Goal: Task Accomplishment & Management: Use online tool/utility

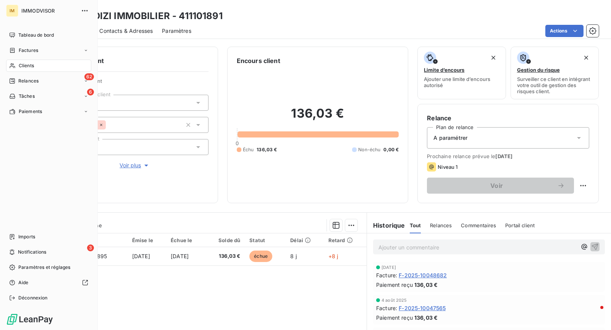
click at [19, 60] on div "Clients" at bounding box center [48, 66] width 85 height 12
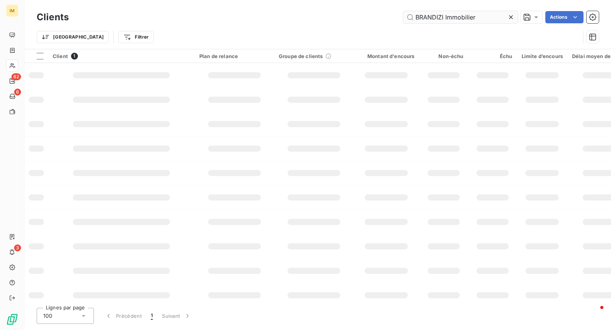
click at [444, 17] on input "BRANDIZI Immobilier" at bounding box center [460, 17] width 115 height 12
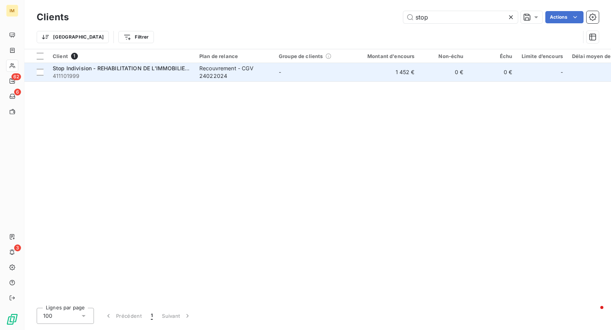
type input "stop"
click at [206, 67] on div "Recouvrement - CGV 24022024" at bounding box center [234, 72] width 70 height 15
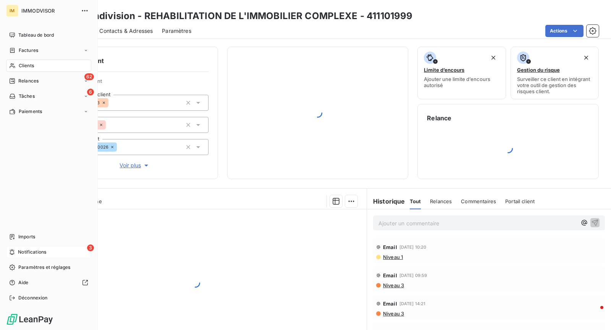
click at [17, 253] on div "3 Notifications" at bounding box center [48, 252] width 85 height 12
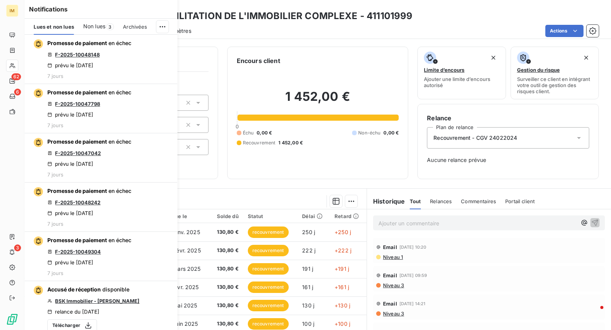
click at [102, 26] on span "Non lues" at bounding box center [94, 27] width 22 height 8
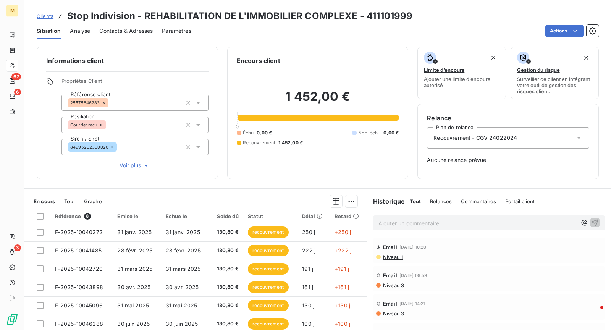
drag, startPoint x: 284, startPoint y: 31, endPoint x: 245, endPoint y: 45, distance: 40.8
click at [284, 31] on div "Actions" at bounding box center [400, 31] width 398 height 12
click at [128, 162] on span "Voir plus" at bounding box center [135, 166] width 31 height 8
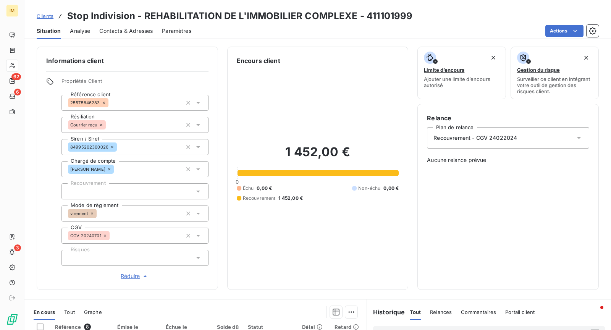
drag, startPoint x: 107, startPoint y: 192, endPoint x: 107, endPoint y: 199, distance: 6.5
click at [107, 192] on div at bounding box center [135, 191] width 147 height 16
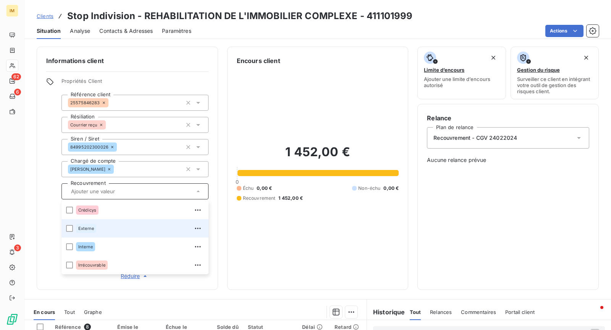
click at [98, 227] on div "Externe" at bounding box center [140, 228] width 128 height 12
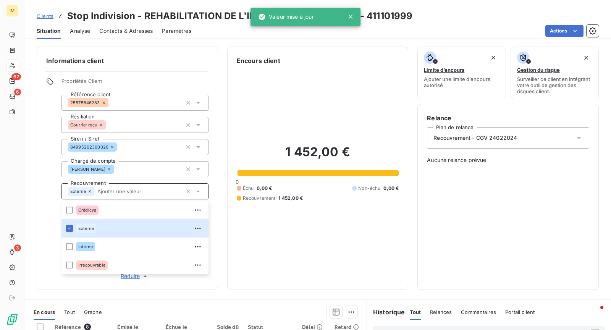
click at [37, 181] on div "Informations client Propriétés Client Référence client 25575846283 Résiliation …" at bounding box center [127, 168] width 181 height 243
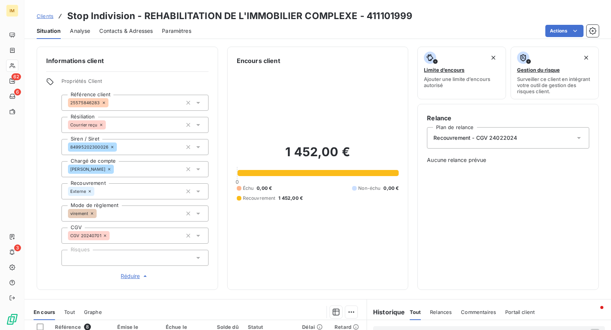
click at [15, 64] on icon at bounding box center [12, 66] width 6 height 6
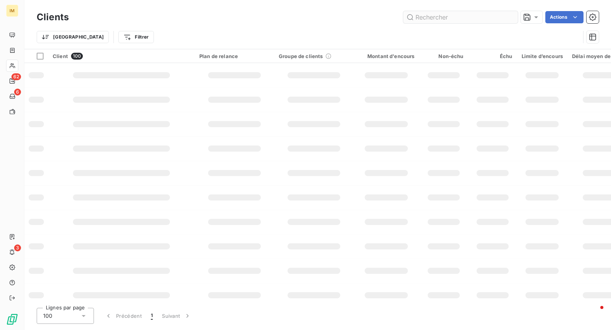
click at [466, 19] on input "text" at bounding box center [460, 17] width 115 height 12
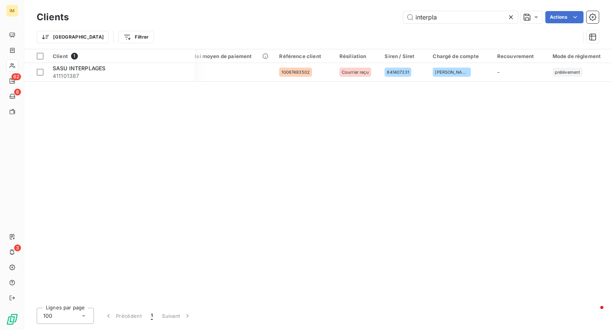
scroll to position [0, 385]
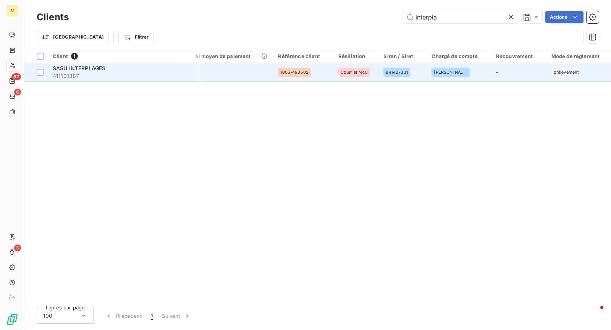
type input "interpla"
click at [153, 72] on span "411101387" at bounding box center [122, 76] width 138 height 8
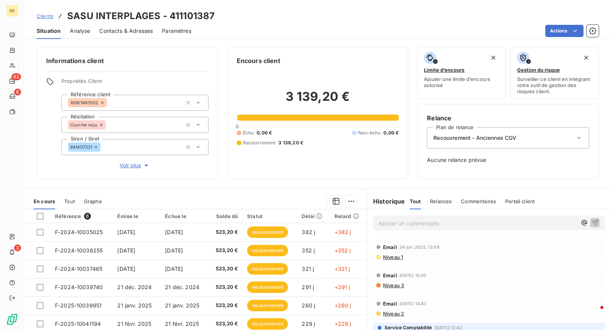
click at [137, 171] on div "Informations client Propriétés Client Référence client 10067493502 Résiliation …" at bounding box center [127, 113] width 181 height 133
click at [136, 168] on span "Voir plus" at bounding box center [135, 166] width 31 height 8
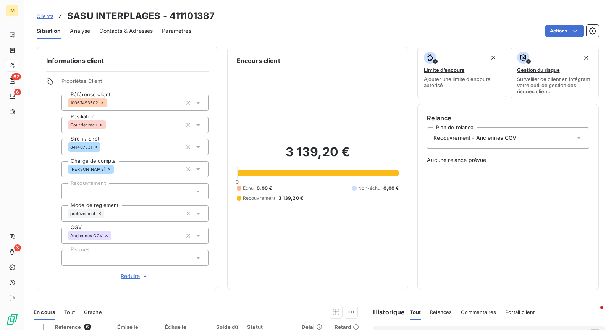
click at [128, 185] on div at bounding box center [135, 191] width 147 height 16
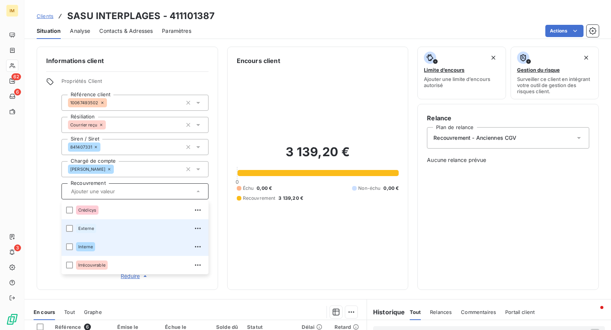
click at [113, 230] on div "Externe" at bounding box center [140, 228] width 128 height 12
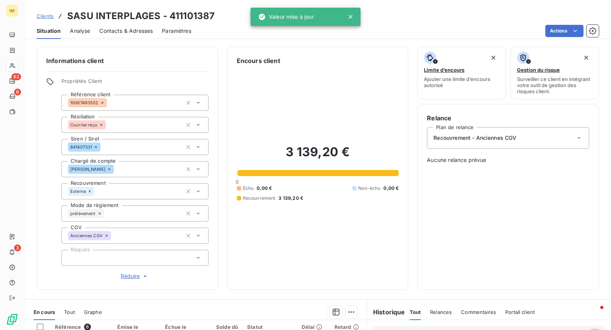
click at [38, 149] on div "Informations client Propriétés Client Référence client 10067493502 Résiliation …" at bounding box center [127, 168] width 181 height 243
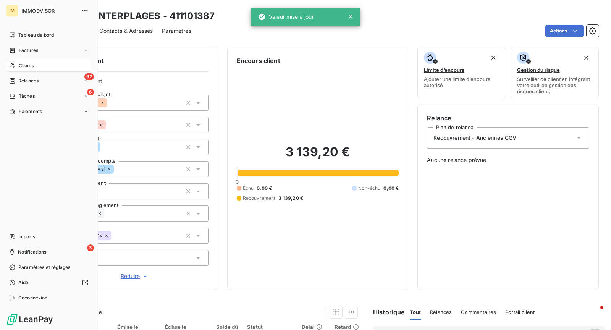
drag, startPoint x: 16, startPoint y: 64, endPoint x: 52, endPoint y: 73, distance: 37.0
click at [16, 64] on div "Clients" at bounding box center [48, 66] width 85 height 12
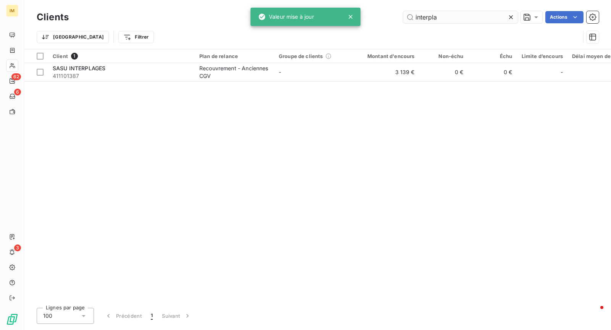
click at [440, 15] on input "interpla" at bounding box center [460, 17] width 115 height 12
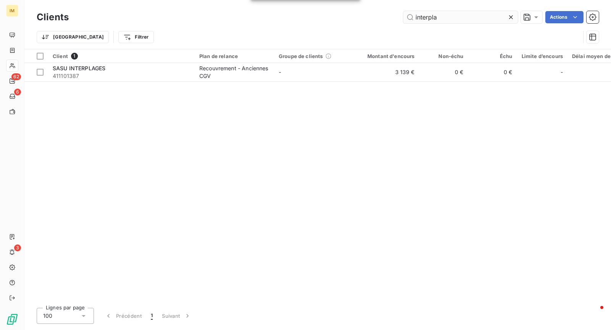
click at [440, 15] on input "interpla" at bounding box center [460, 17] width 115 height 12
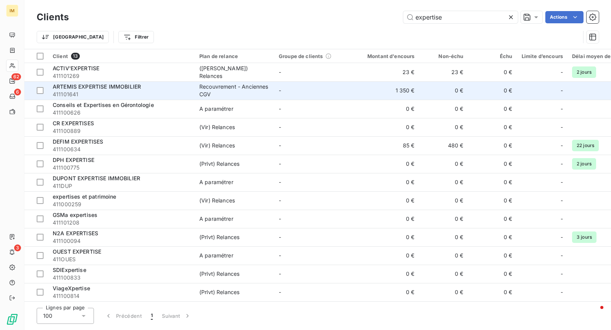
type input "expertise"
click at [164, 89] on div "ARTEMIS EXPERTISE IMMOBILIER" at bounding box center [122, 87] width 138 height 8
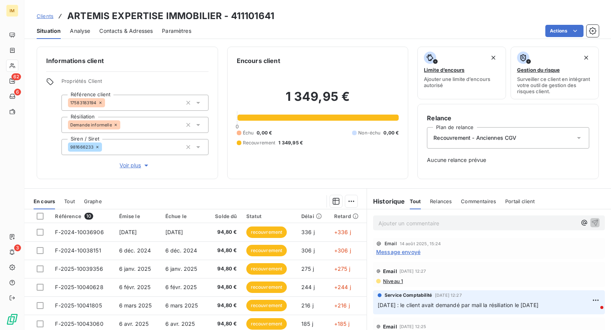
click at [137, 165] on span "Voir plus" at bounding box center [135, 166] width 31 height 8
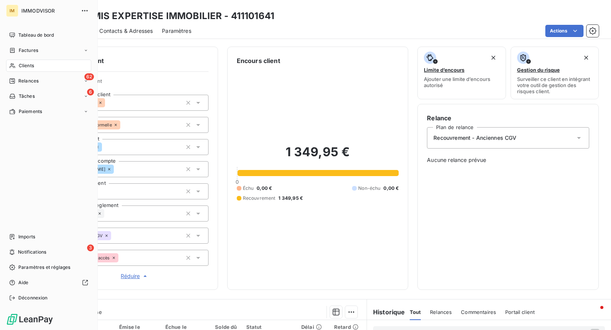
click at [10, 70] on div "Clients" at bounding box center [48, 66] width 85 height 12
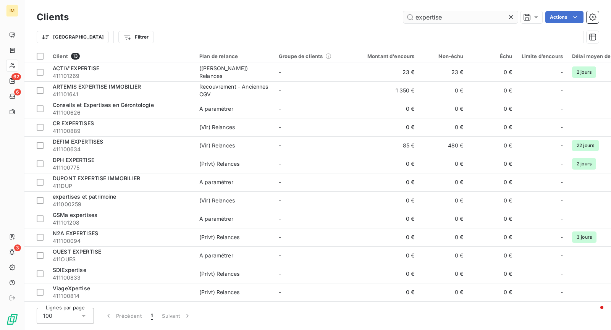
click at [470, 21] on input "expertise" at bounding box center [460, 17] width 115 height 12
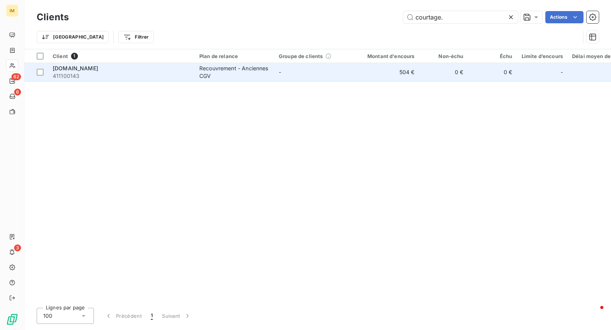
type input "courtage."
click at [259, 66] on div "Recouvrement - Anciennes CGV" at bounding box center [234, 72] width 70 height 15
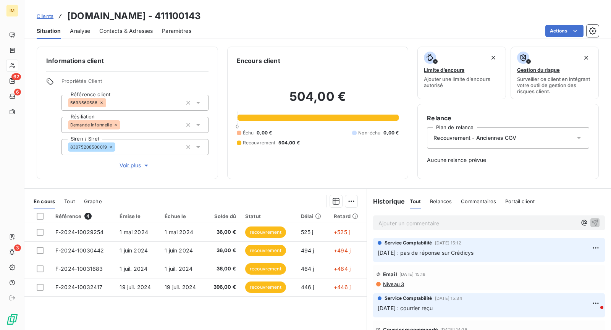
click at [130, 165] on span "Voir plus" at bounding box center [135, 166] width 31 height 8
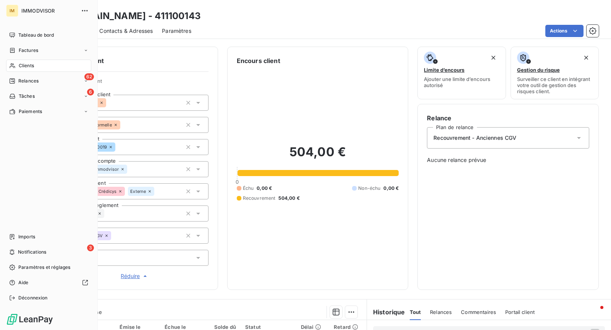
click at [18, 66] on div "Clients" at bounding box center [48, 66] width 85 height 12
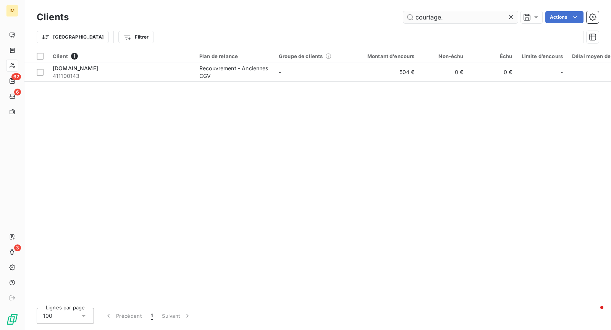
click at [432, 17] on input "courtage." at bounding box center [460, 17] width 115 height 12
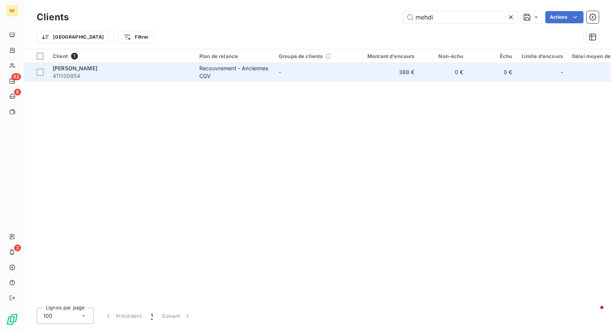
type input "mehdi"
click at [134, 78] on span "411100954" at bounding box center [122, 76] width 138 height 8
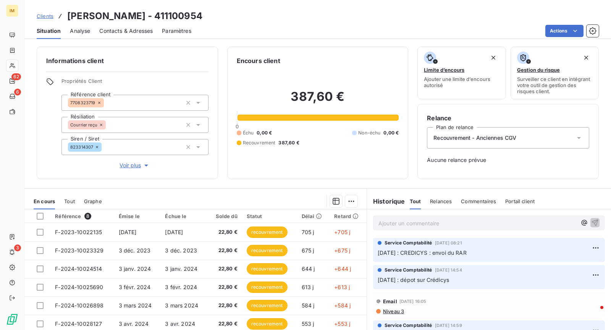
click at [123, 164] on span "Voir plus" at bounding box center [135, 166] width 31 height 8
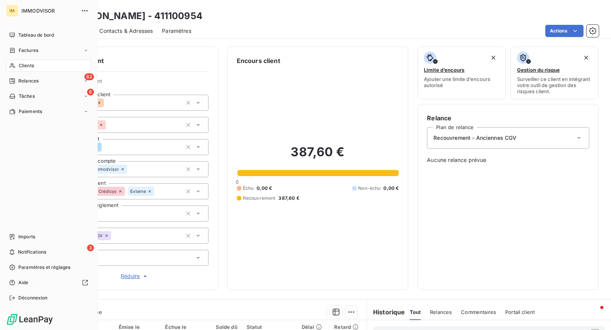
click at [23, 66] on span "Clients" at bounding box center [26, 65] width 15 height 7
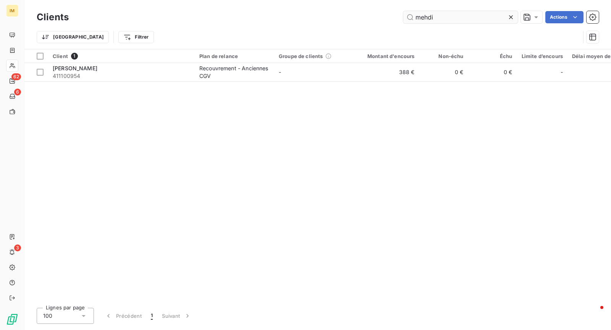
click at [450, 17] on input "mehdi" at bounding box center [460, 17] width 115 height 12
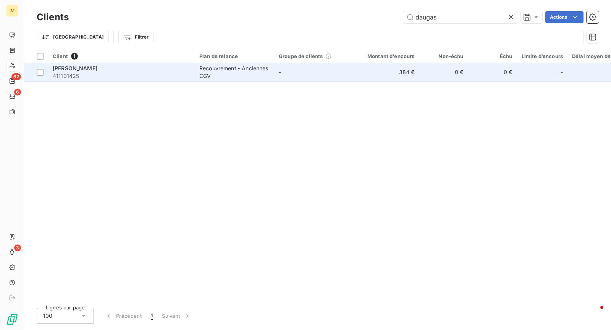
type input "daugas"
click at [93, 77] on span "411101425" at bounding box center [122, 76] width 138 height 8
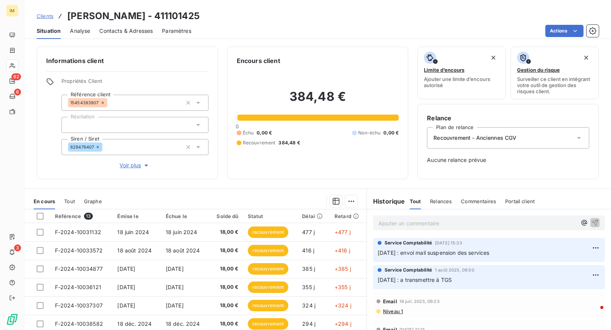
drag, startPoint x: 97, startPoint y: 124, endPoint x: 103, endPoint y: 129, distance: 7.9
click at [97, 124] on div at bounding box center [135, 125] width 147 height 16
click at [257, 25] on div "Actions" at bounding box center [400, 31] width 398 height 12
click at [134, 168] on span "Voir plus" at bounding box center [135, 166] width 31 height 8
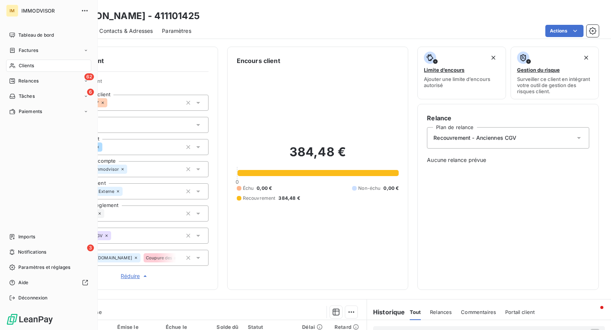
click at [19, 64] on span "Clients" at bounding box center [26, 65] width 15 height 7
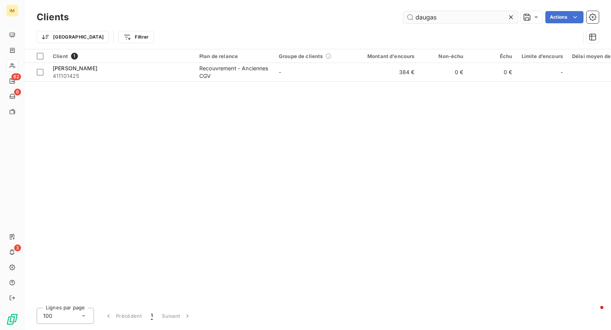
drag, startPoint x: 444, startPoint y: 27, endPoint x: 448, endPoint y: 20, distance: 8.2
click at [445, 27] on div "Trier Filtrer" at bounding box center [318, 37] width 562 height 24
click at [449, 16] on input "daugas" at bounding box center [460, 17] width 115 height 12
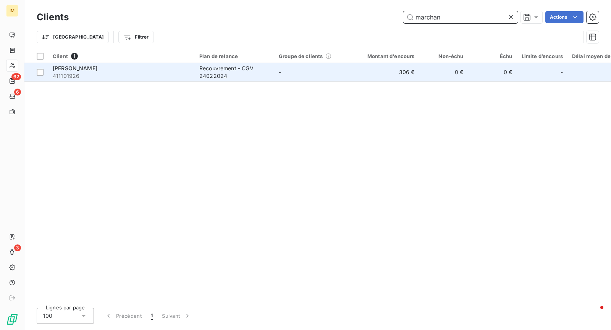
type input "marchan"
click at [185, 72] on span "411101926" at bounding box center [122, 76] width 138 height 8
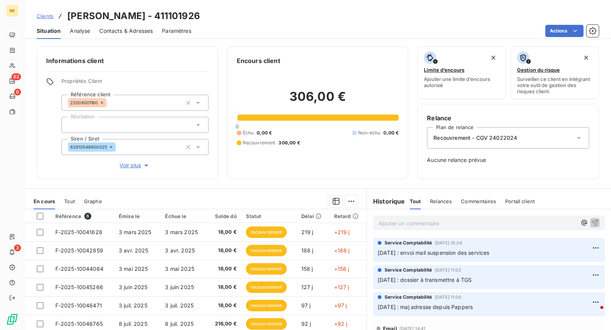
click at [128, 157] on div "Propriétés Client Référence client 22008001160 Résiliation Siren / Siret 828105…" at bounding box center [135, 124] width 147 height 92
drag, startPoint x: 129, startPoint y: 160, endPoint x: 130, endPoint y: 166, distance: 5.9
click at [129, 161] on div "Propriétés Client Référence client 22008001160 Résiliation Siren / Siret 828105…" at bounding box center [135, 124] width 147 height 92
click at [130, 168] on span "Voir plus" at bounding box center [135, 166] width 31 height 8
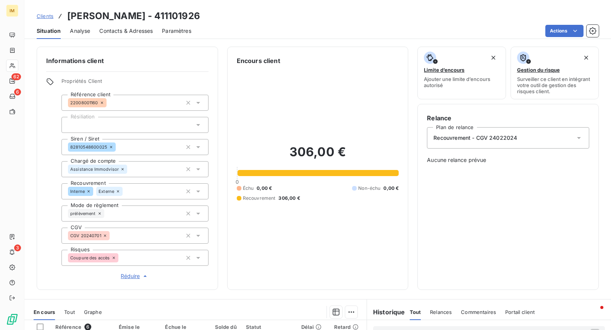
click at [54, 152] on div "Propriétés Client Référence client 22008001160 Résiliation Siren / Siret 828105…" at bounding box center [127, 179] width 162 height 202
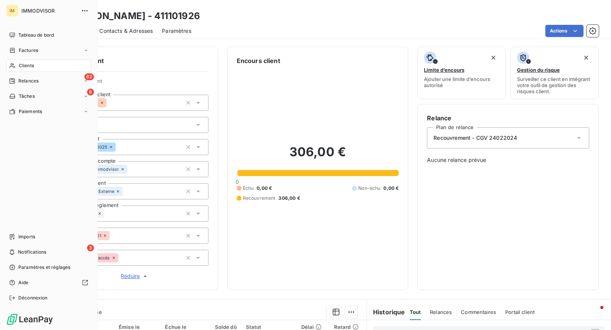
click at [16, 68] on div "Clients" at bounding box center [48, 66] width 85 height 12
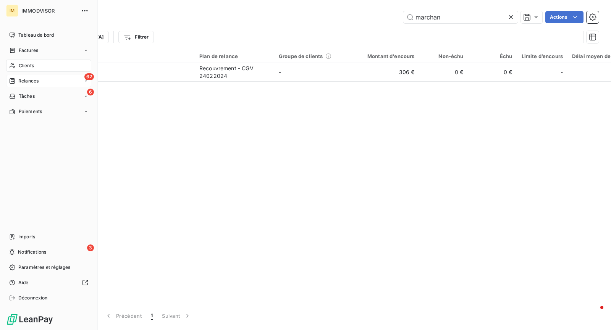
click at [19, 79] on span "Relances" at bounding box center [28, 81] width 20 height 7
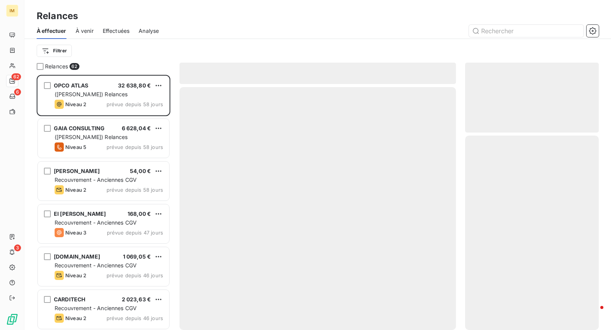
scroll to position [249, 127]
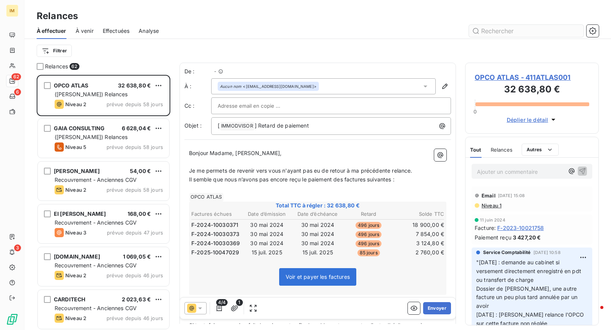
click at [498, 34] on input "text" at bounding box center [526, 31] width 115 height 12
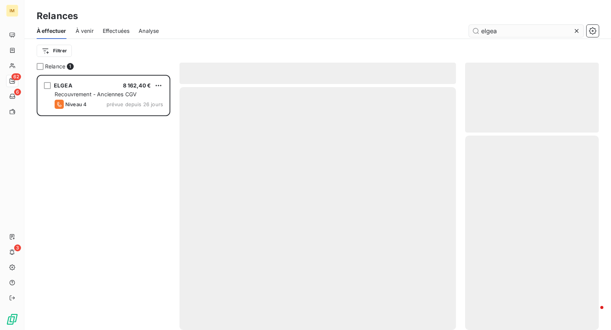
scroll to position [249, 127]
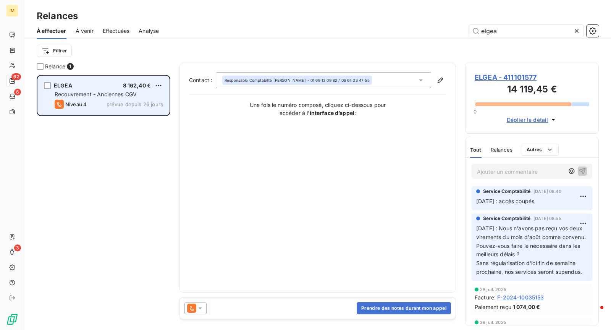
type input "elgea"
click at [146, 107] on span "prévue depuis 26 jours" at bounding box center [135, 104] width 57 height 6
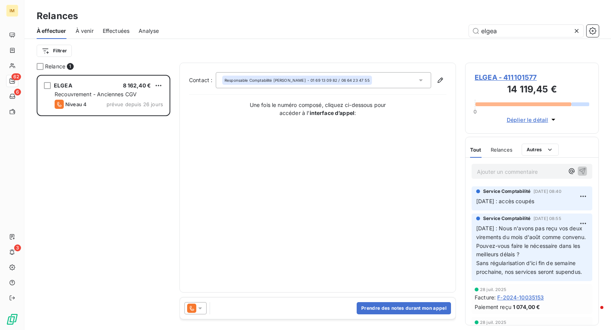
click at [506, 79] on span "ELGEA - 411101577" at bounding box center [532, 77] width 115 height 10
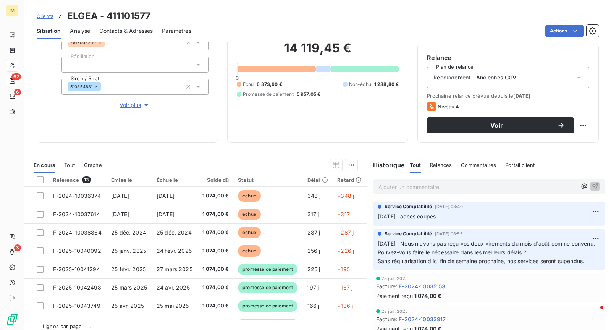
scroll to position [60, 0]
click at [540, 74] on div "Recouvrement - Anciennes CGV" at bounding box center [508, 77] width 162 height 21
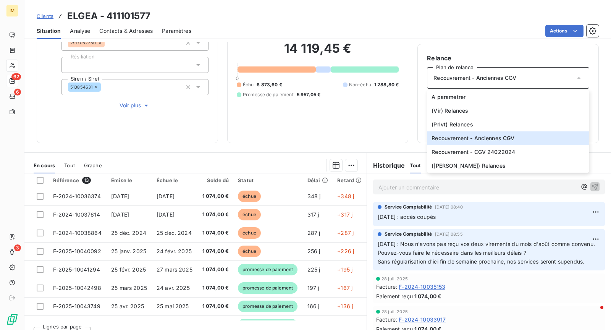
click at [400, 112] on div "Encours client 14 119,45 € 0 Échu 6 873,60 € Non-échu 1 288,80 € Promesse de pa…" at bounding box center [317, 65] width 181 height 157
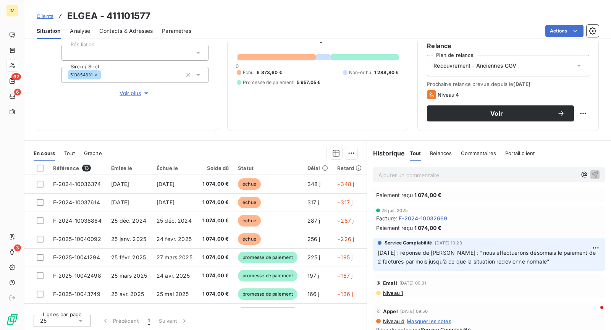
scroll to position [167, 0]
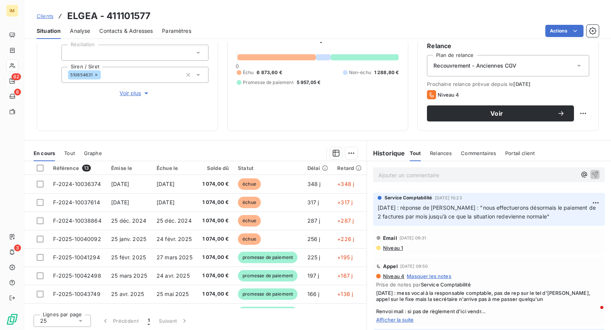
click at [389, 251] on span "Niveau 1" at bounding box center [392, 248] width 21 height 6
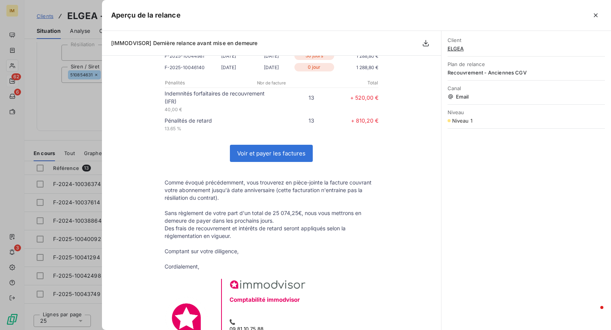
scroll to position [278, 0]
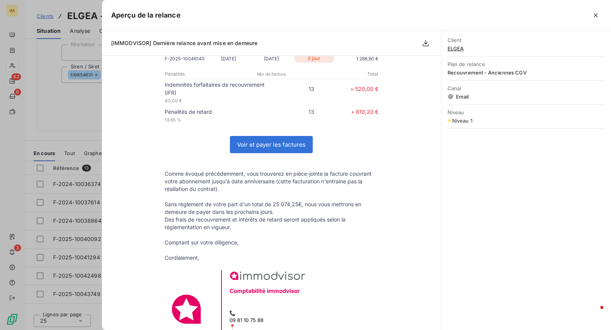
click at [71, 99] on div at bounding box center [305, 165] width 611 height 330
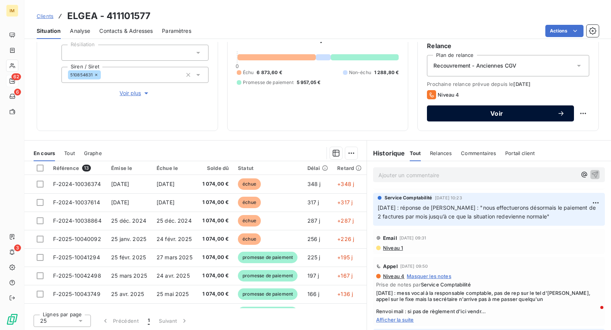
click at [540, 117] on button "Voir" at bounding box center [500, 113] width 147 height 16
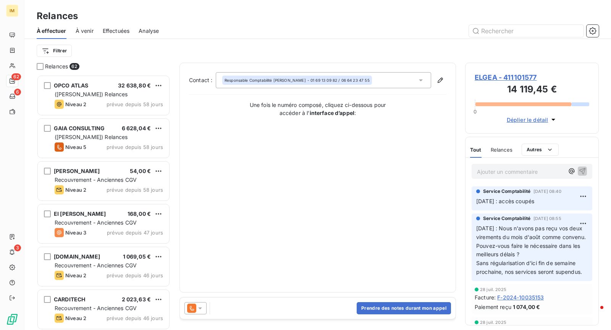
scroll to position [249, 127]
click at [195, 314] on div at bounding box center [196, 308] width 22 height 12
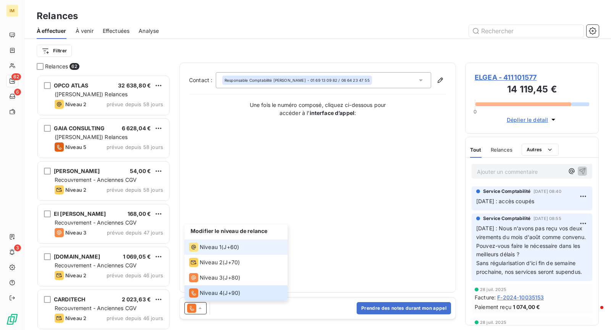
click at [228, 245] on span "J+60 )" at bounding box center [231, 247] width 16 height 8
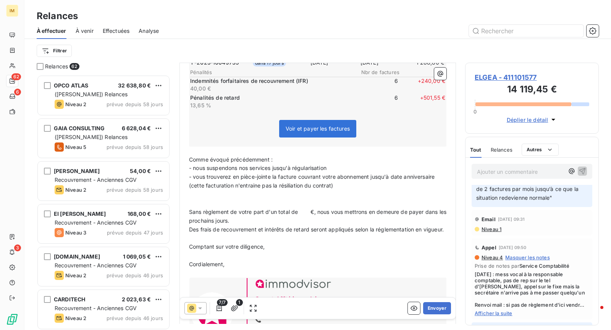
scroll to position [226, 0]
click at [489, 232] on span "Niveau 1" at bounding box center [491, 229] width 21 height 6
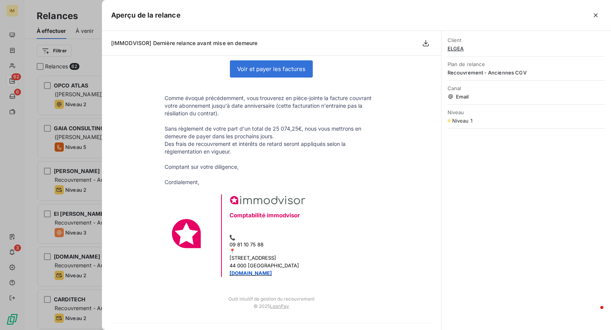
scroll to position [371, 0]
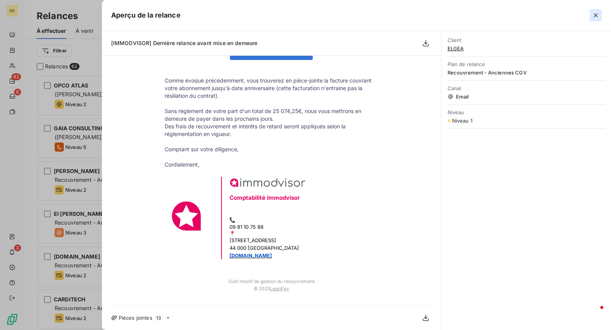
click at [595, 18] on icon "button" at bounding box center [596, 15] width 8 height 8
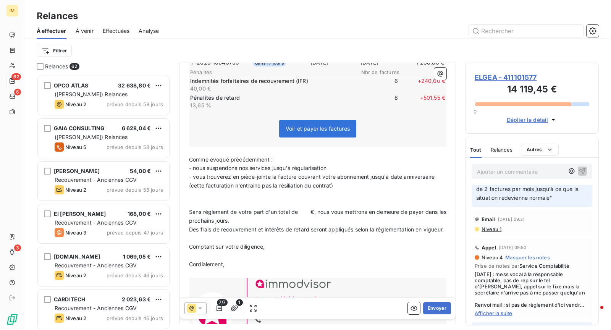
click at [491, 232] on span "Niveau 1" at bounding box center [491, 229] width 21 height 6
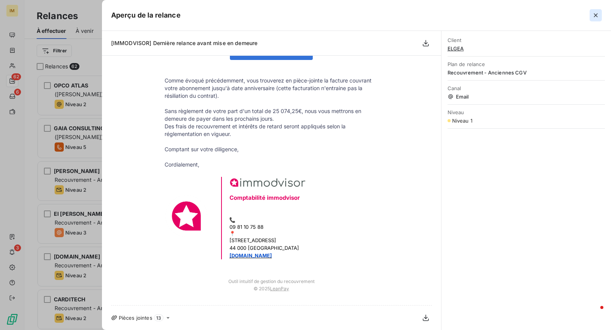
click at [600, 15] on button "button" at bounding box center [596, 15] width 12 height 12
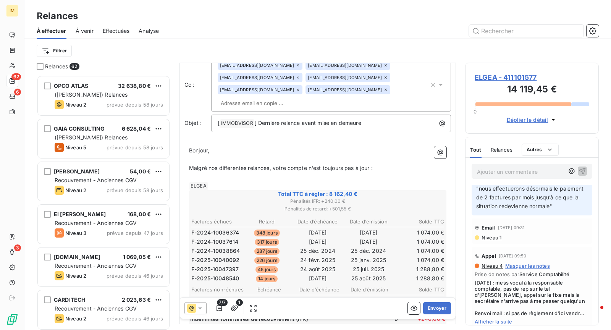
scroll to position [14, 0]
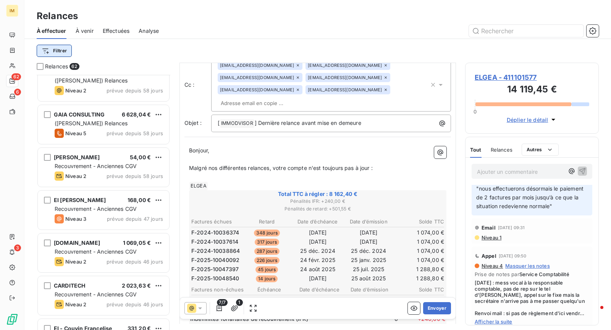
click at [59, 54] on html "IM 62 6 3 Relances À effectuer À venir Effectuées Analyse Filtrer Relances 62 O…" at bounding box center [305, 165] width 611 height 330
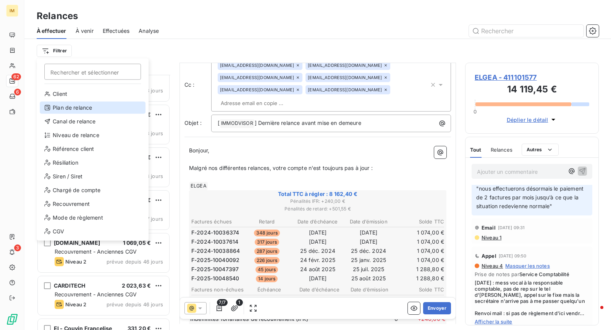
click at [85, 110] on div "Plan de relance" at bounding box center [93, 108] width 106 height 12
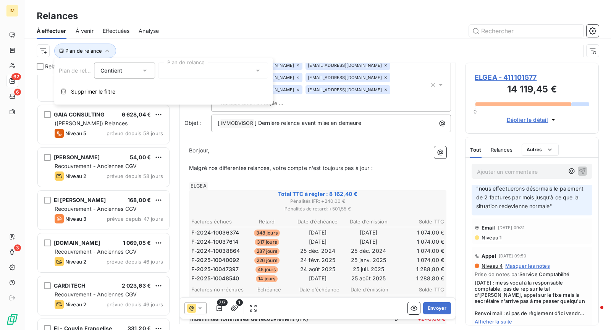
click at [195, 63] on div at bounding box center [213, 71] width 110 height 16
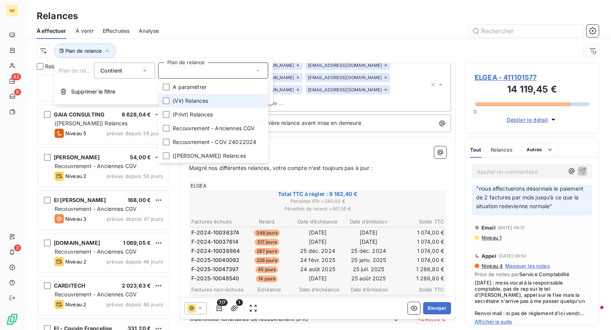
click at [191, 99] on span "(Vir) Relances" at bounding box center [191, 101] width 36 height 8
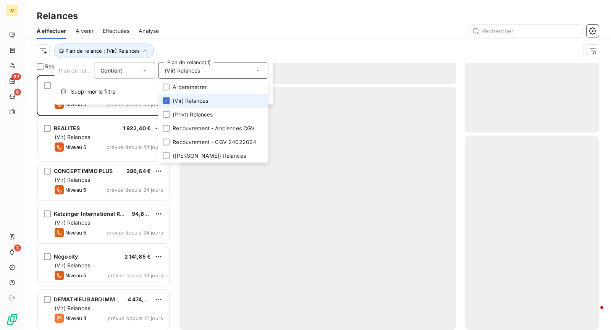
scroll to position [255, 134]
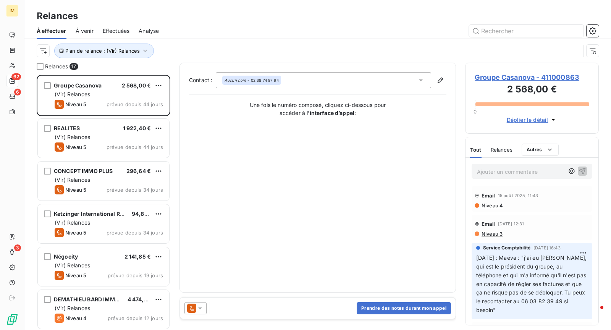
click at [231, 24] on div "À effectuer À venir Effectuées Analyse" at bounding box center [317, 31] width 587 height 16
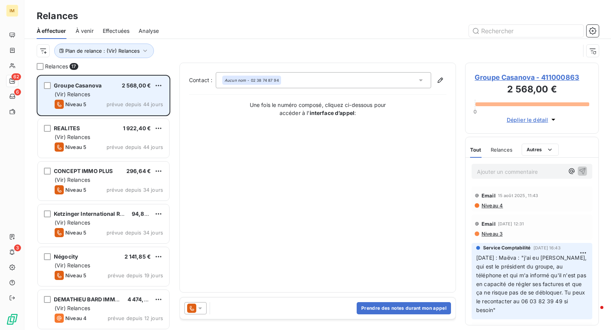
click at [110, 97] on div "(Vir) Relances" at bounding box center [109, 95] width 108 height 8
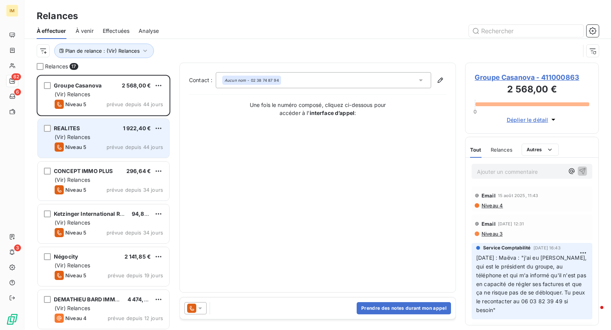
click at [114, 140] on div "(Vir) Relances" at bounding box center [109, 137] width 108 height 8
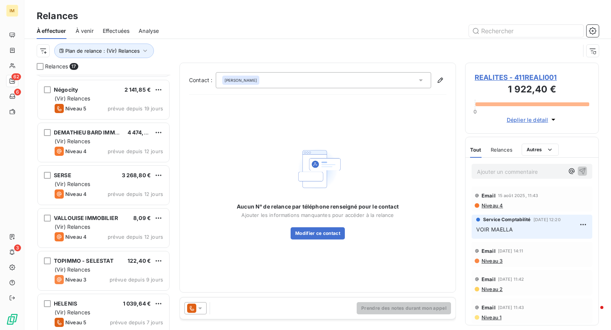
scroll to position [172, 0]
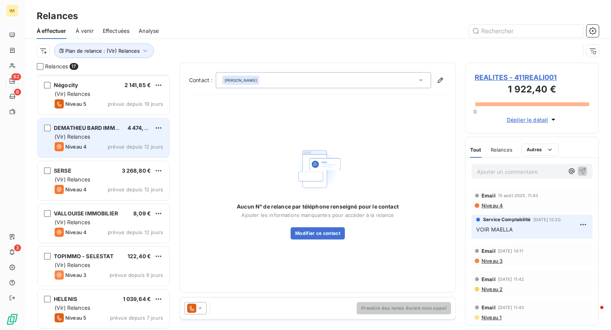
click at [107, 149] on div "Niveau 4 prévue depuis 12 jours" at bounding box center [109, 146] width 108 height 9
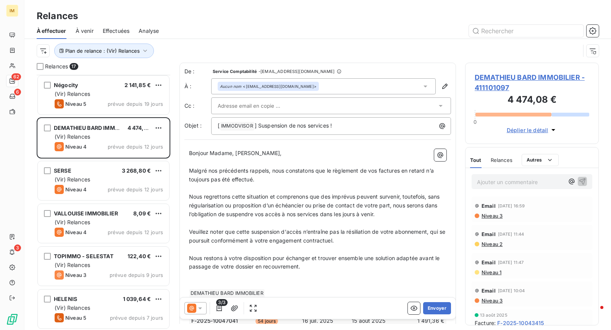
click at [325, 113] on div at bounding box center [331, 105] width 240 height 17
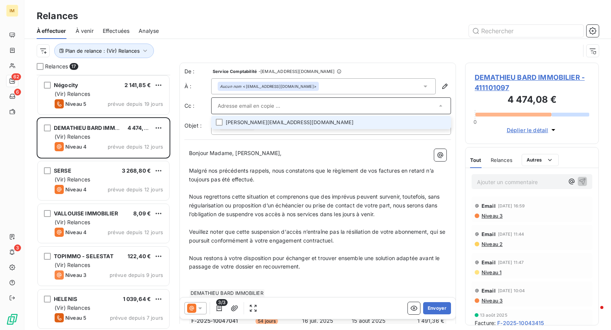
click at [336, 118] on li "[PERSON_NAME][EMAIL_ADDRESS][DOMAIN_NAME]" at bounding box center [331, 122] width 240 height 13
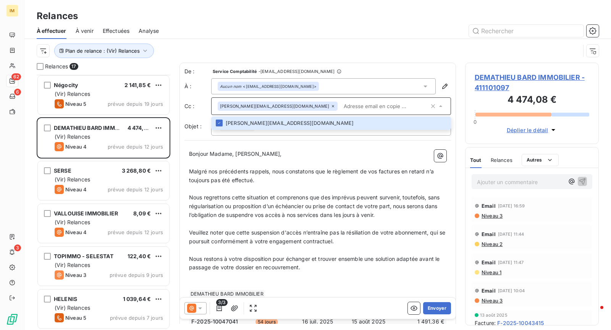
click at [298, 39] on div "Plan de relance : (Vir) Relances" at bounding box center [318, 51] width 562 height 24
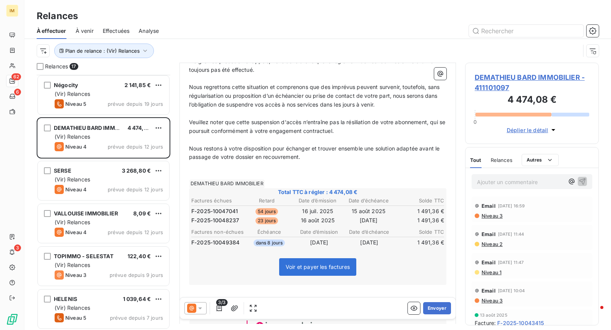
scroll to position [111, 0]
click at [439, 305] on button "Envoyer" at bounding box center [437, 308] width 28 height 12
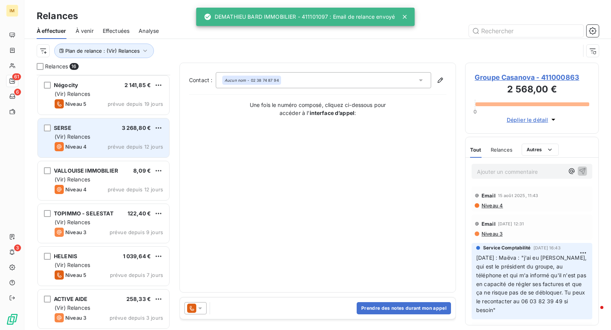
click at [111, 142] on div "Niveau 4 prévue depuis 12 jours" at bounding box center [109, 146] width 108 height 9
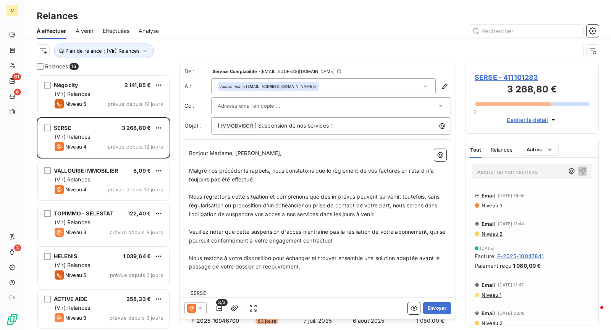
click at [313, 113] on div at bounding box center [331, 105] width 240 height 17
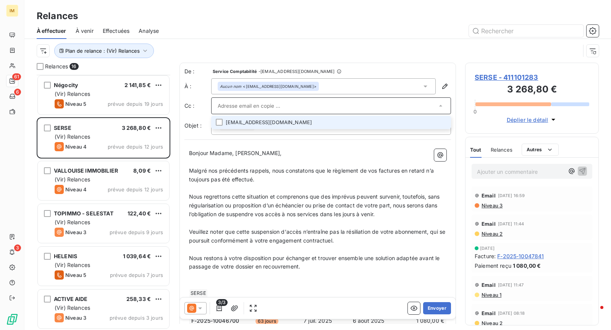
click at [341, 122] on li "[EMAIL_ADDRESS][DOMAIN_NAME]" at bounding box center [331, 122] width 240 height 13
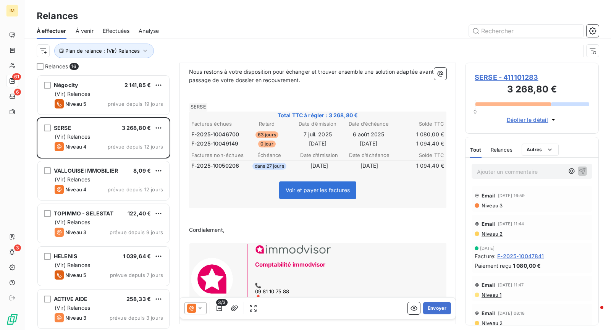
scroll to position [222, 0]
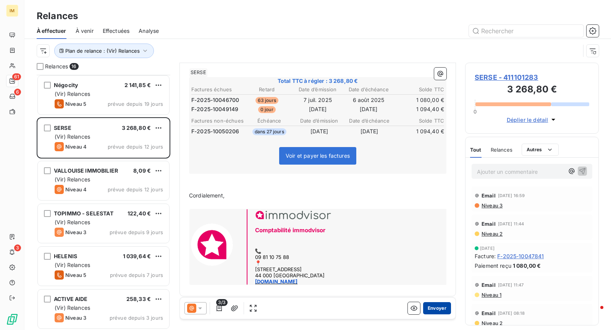
click at [429, 311] on button "Envoyer" at bounding box center [437, 308] width 28 height 12
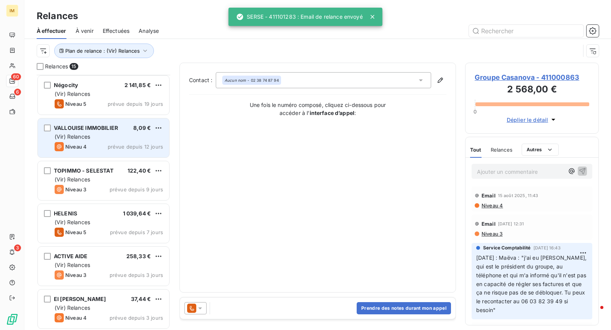
click at [102, 135] on div "(Vir) Relances" at bounding box center [109, 137] width 108 height 8
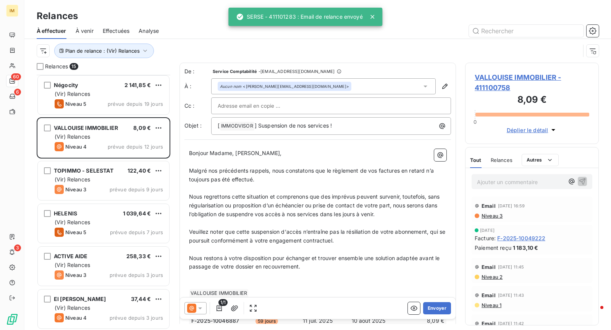
click at [322, 101] on div at bounding box center [331, 105] width 227 height 11
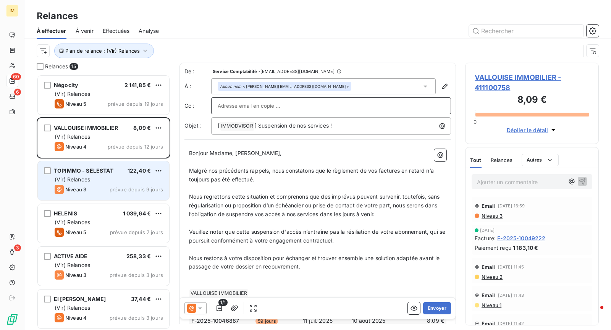
click at [114, 176] on div "(Vir) Relances" at bounding box center [109, 180] width 108 height 8
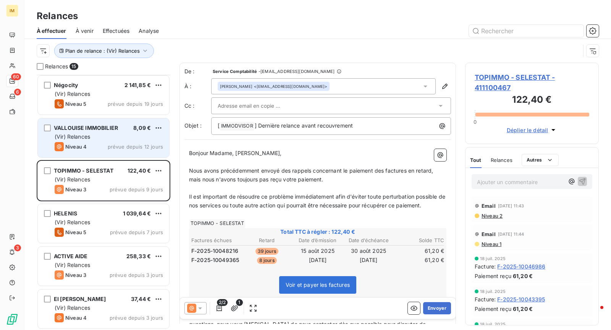
click at [120, 140] on div "(Vir) Relances" at bounding box center [109, 137] width 108 height 8
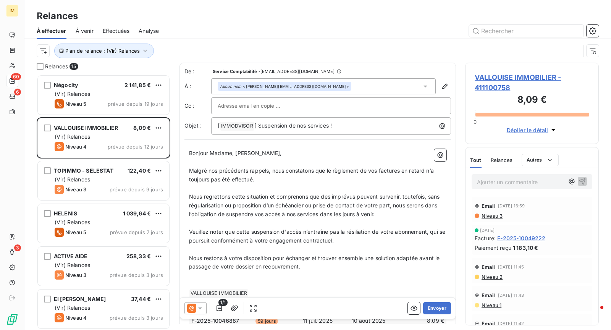
click at [316, 110] on div at bounding box center [331, 105] width 227 height 11
click at [316, 110] on input "text" at bounding box center [331, 105] width 227 height 11
click at [439, 305] on button "Envoyer" at bounding box center [437, 308] width 28 height 12
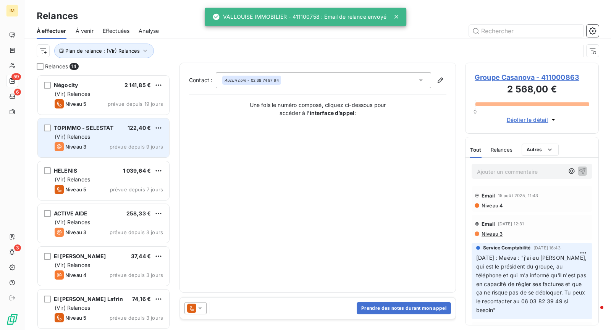
click at [130, 145] on span "prévue depuis 9 jours" at bounding box center [136, 147] width 53 height 6
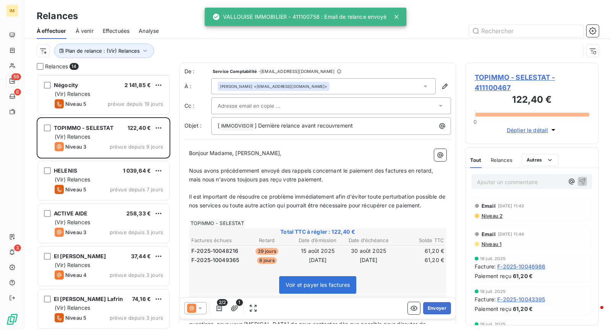
click at [310, 112] on div at bounding box center [331, 105] width 240 height 17
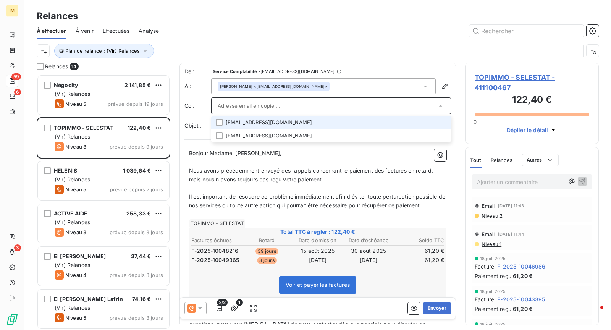
click at [339, 120] on li "[EMAIL_ADDRESS][DOMAIN_NAME]" at bounding box center [331, 122] width 240 height 13
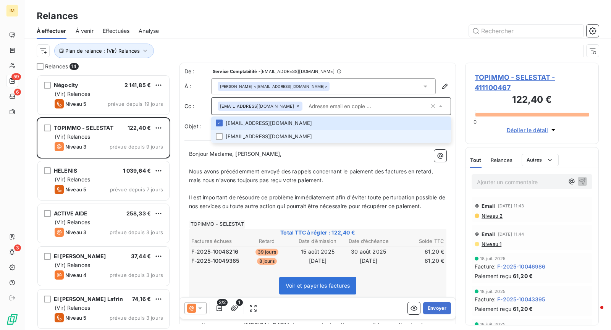
click at [259, 136] on li "[EMAIL_ADDRESS][DOMAIN_NAME]" at bounding box center [331, 136] width 240 height 13
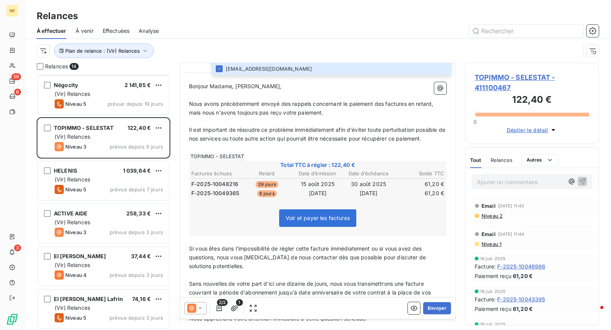
scroll to position [78, 0]
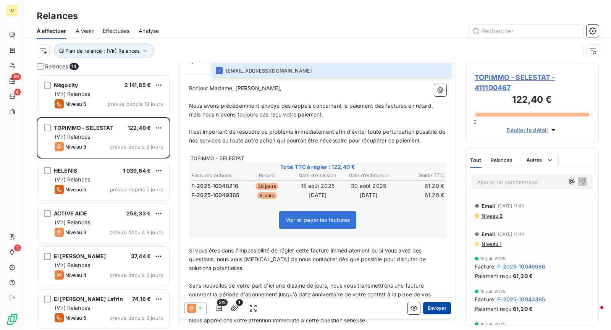
click at [429, 308] on button "Envoyer" at bounding box center [437, 308] width 28 height 12
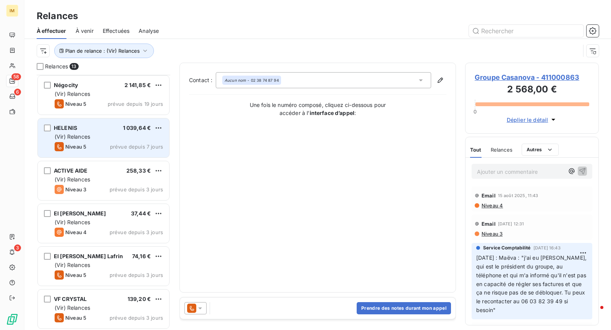
click at [127, 136] on div "(Vir) Relances" at bounding box center [109, 137] width 108 height 8
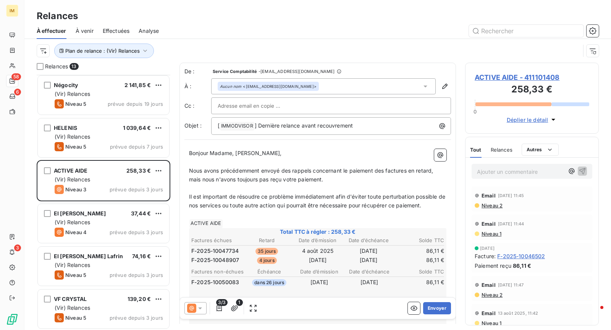
click at [289, 109] on div at bounding box center [331, 105] width 227 height 11
click at [300, 107] on input "text" at bounding box center [331, 105] width 227 height 11
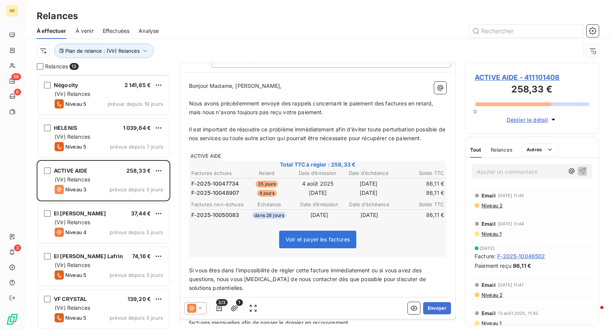
scroll to position [85, 0]
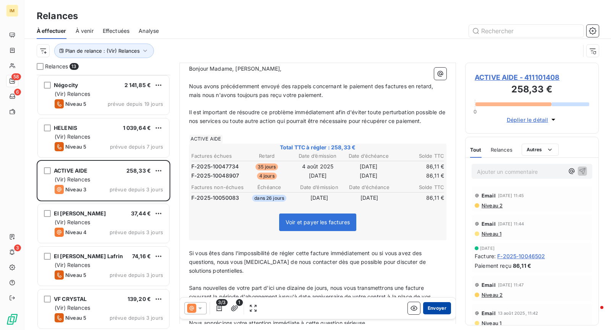
click at [435, 310] on button "Envoyer" at bounding box center [437, 308] width 28 height 12
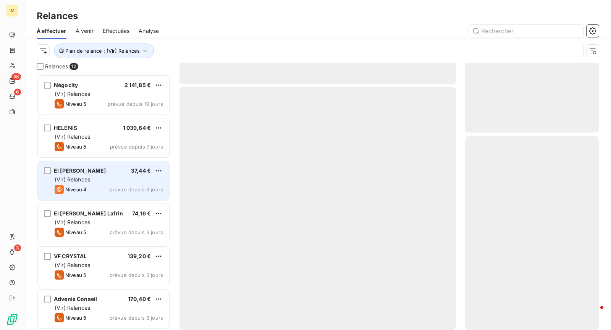
click at [96, 190] on div "Niveau 4 prévue depuis 3 jours" at bounding box center [109, 189] width 108 height 9
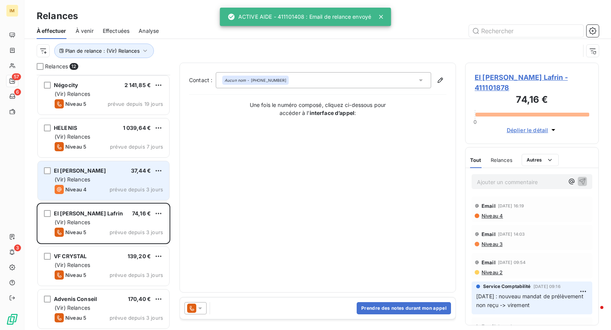
click at [127, 181] on div "(Vir) Relances" at bounding box center [109, 180] width 108 height 8
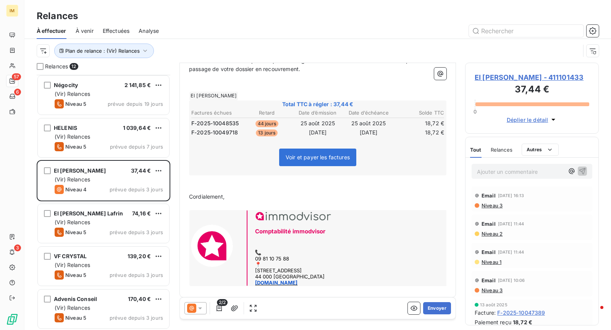
scroll to position [199, 0]
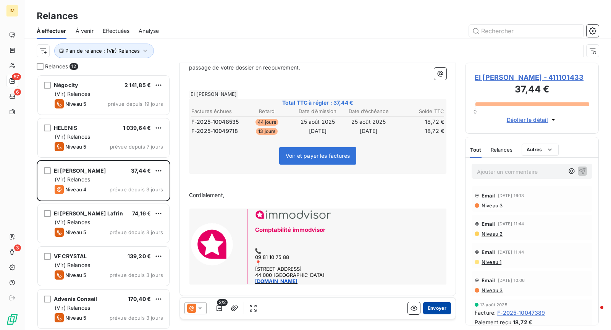
click at [435, 309] on button "Envoyer" at bounding box center [437, 308] width 28 height 12
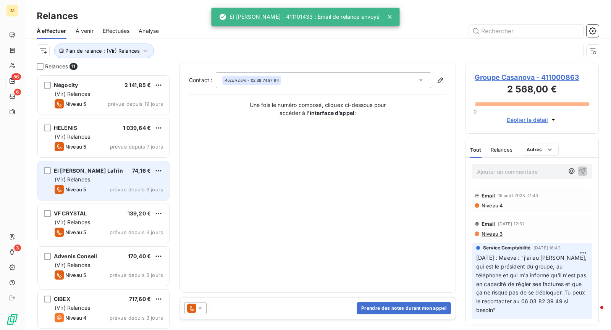
click at [107, 176] on div "(Vir) Relances" at bounding box center [109, 180] width 108 height 8
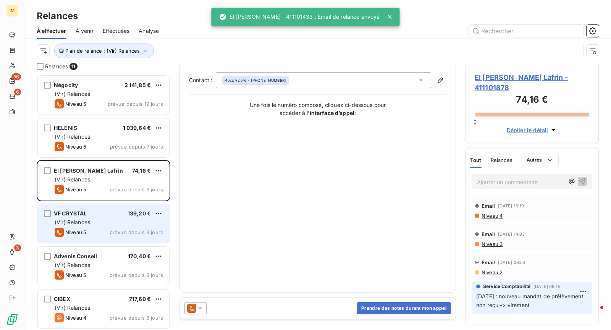
click at [113, 208] on div "VF CRYSTAL 139,20 € (Vir) Relances Niveau 5 prévue depuis 3 jours" at bounding box center [103, 223] width 131 height 39
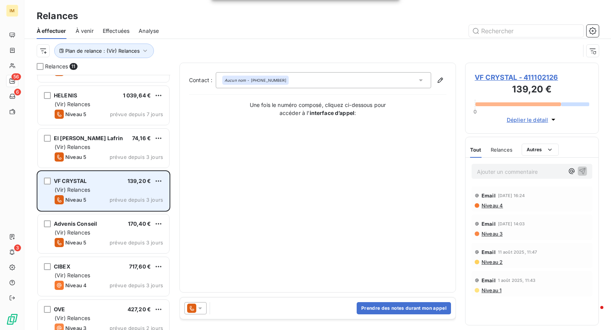
scroll to position [216, 0]
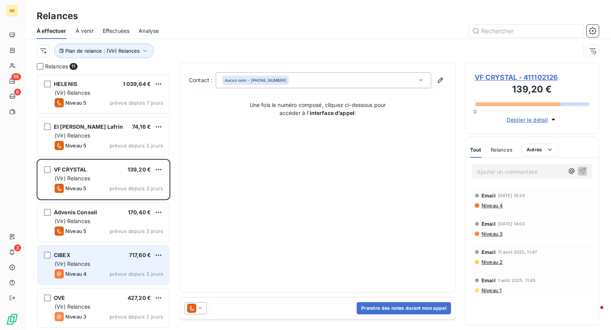
click at [112, 248] on div "CIBEX 717,60 € (Vir) Relances Niveau 4 prévue depuis 3 jours" at bounding box center [103, 265] width 131 height 39
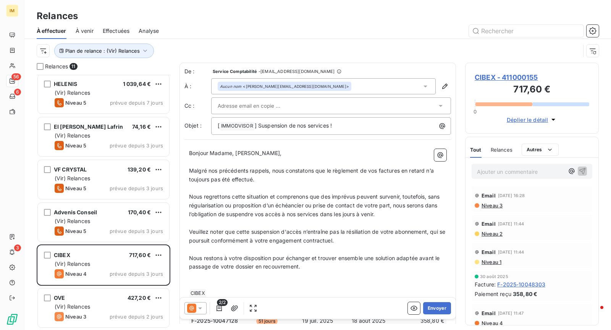
click at [380, 105] on div at bounding box center [327, 105] width 219 height 11
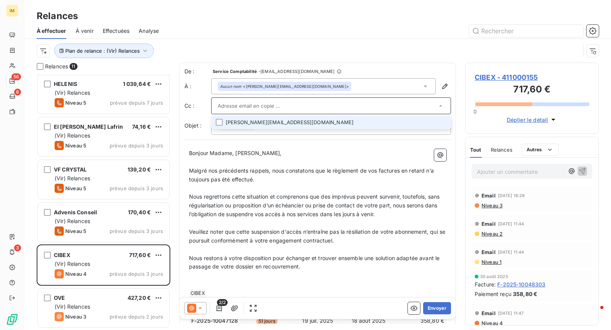
click at [371, 120] on li "[PERSON_NAME][EMAIL_ADDRESS][DOMAIN_NAME]" at bounding box center [331, 122] width 240 height 13
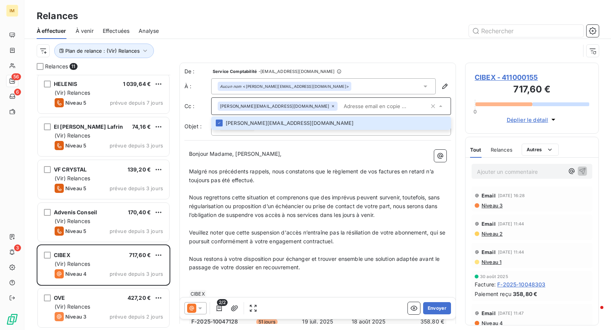
click at [348, 55] on div "Plan de relance : (Vir) Relances" at bounding box center [309, 51] width 544 height 15
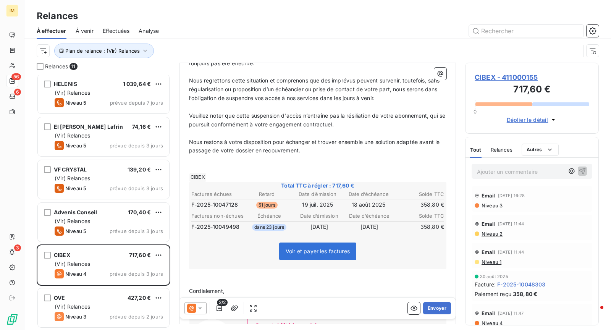
scroll to position [123, 0]
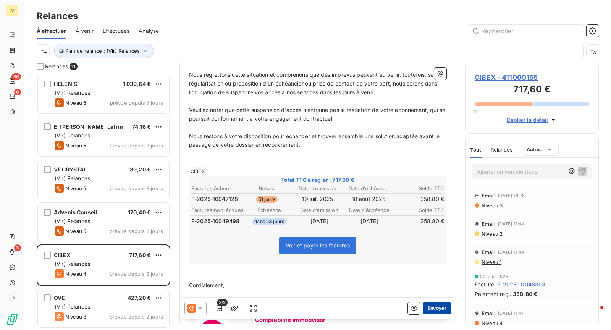
click at [444, 311] on button "Envoyer" at bounding box center [437, 308] width 28 height 12
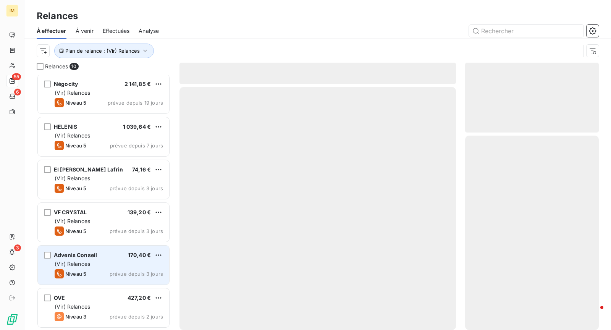
scroll to position [173, 0]
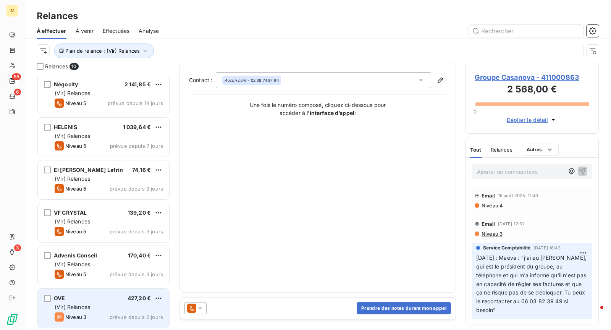
click at [89, 311] on div "OVE 427,20 € (Vir) Relances Niveau 3 prévue depuis 2 jours" at bounding box center [103, 308] width 131 height 39
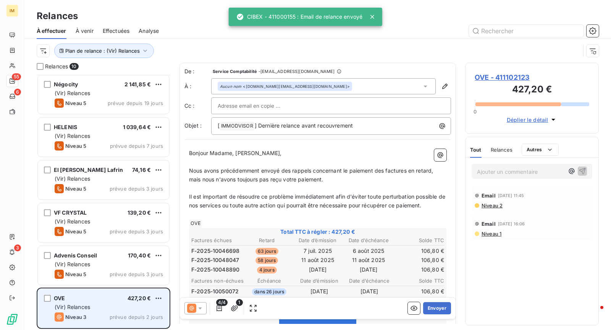
scroll to position [173, 0]
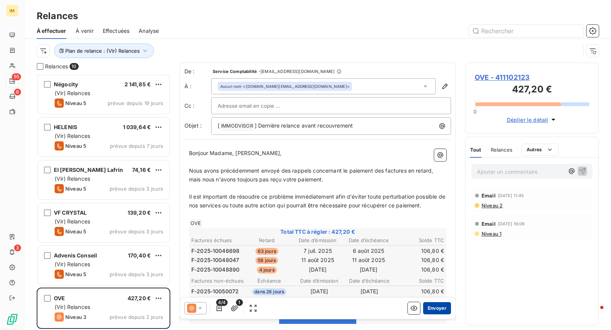
click at [432, 308] on button "Envoyer" at bounding box center [437, 308] width 28 height 12
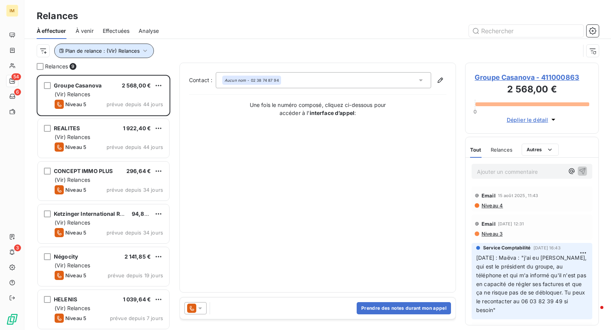
click at [108, 53] on span "Plan de relance : (Vir) Relances" at bounding box center [102, 51] width 74 height 6
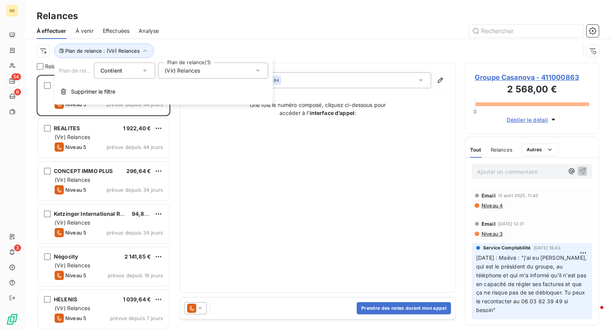
click at [178, 72] on span "(Vir) Relances" at bounding box center [183, 71] width 36 height 8
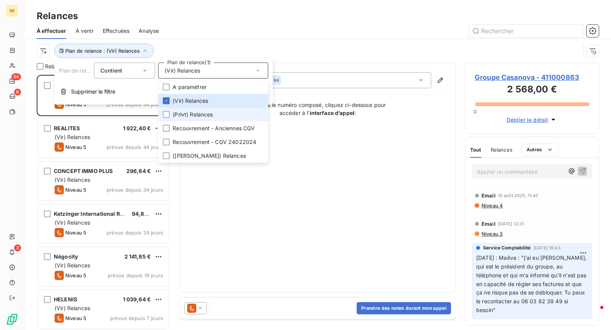
click at [182, 109] on li "(Prlvt) Relances" at bounding box center [213, 115] width 110 height 14
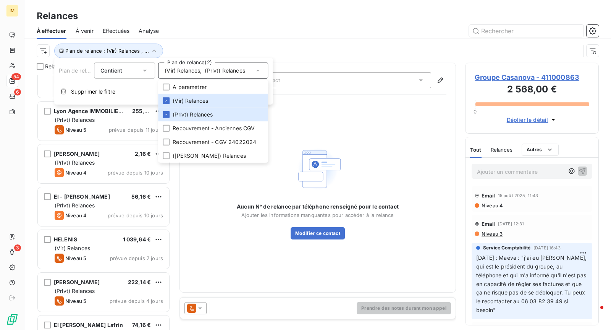
scroll to position [301, 0]
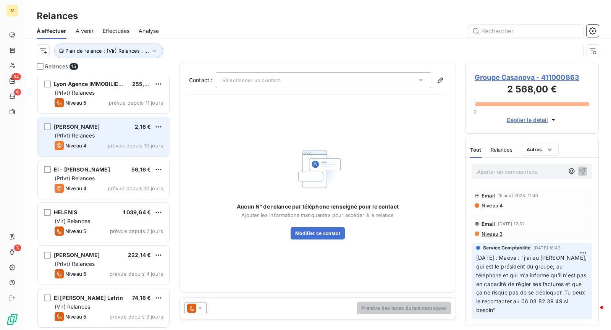
click at [93, 134] on span "(Prlvt) Relances" at bounding box center [75, 135] width 40 height 6
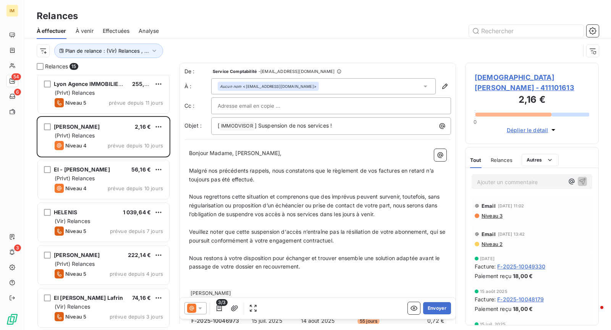
click at [321, 109] on div at bounding box center [331, 105] width 227 height 11
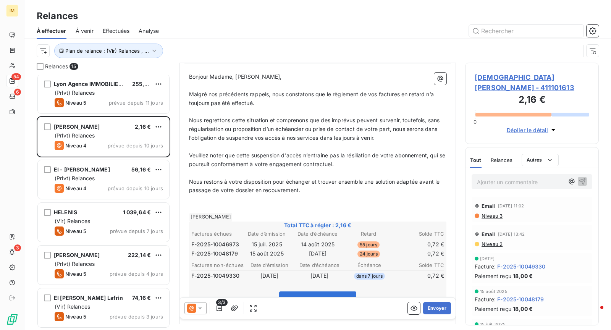
scroll to position [221, 0]
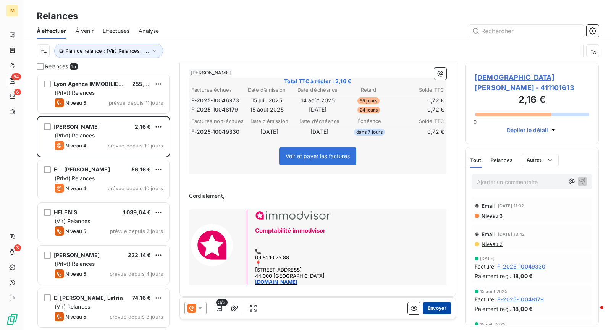
click at [441, 308] on button "Envoyer" at bounding box center [437, 308] width 28 height 12
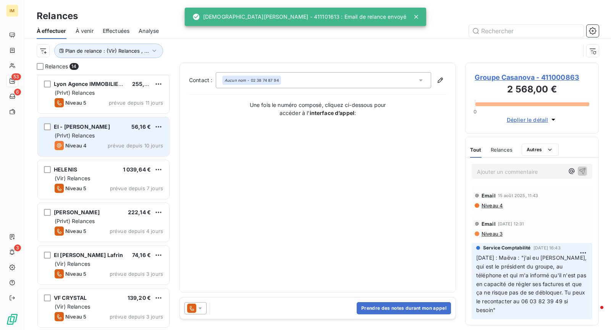
click at [104, 136] on div "(Prlvt) Relances" at bounding box center [109, 136] width 108 height 8
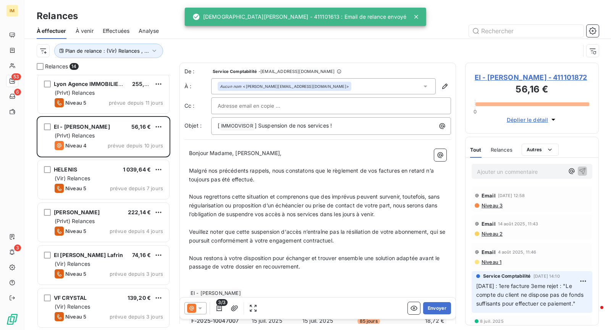
click at [318, 100] on div at bounding box center [331, 105] width 227 height 11
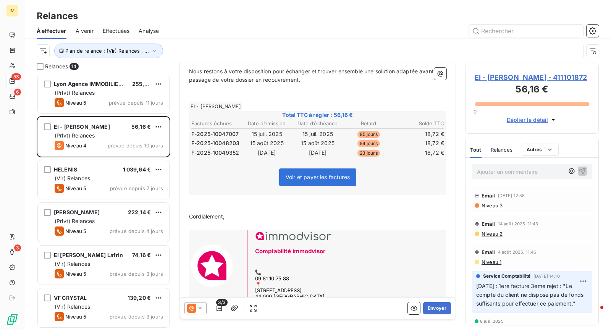
scroll to position [209, 0]
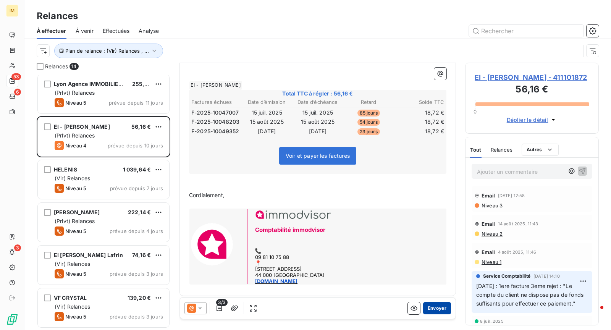
click at [432, 314] on button "Envoyer" at bounding box center [437, 308] width 28 height 12
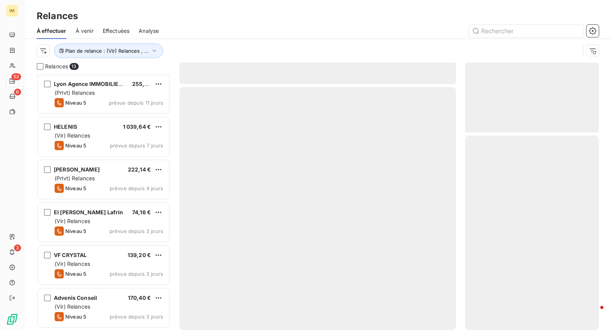
scroll to position [301, 0]
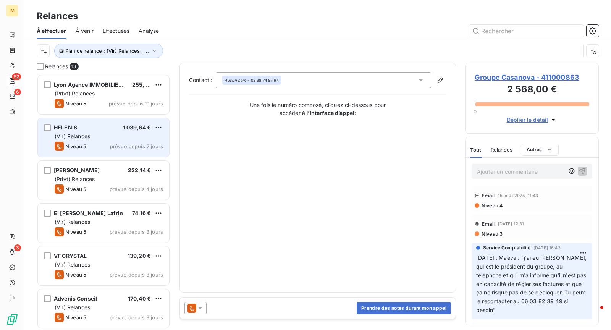
click at [102, 128] on div "HELENIS 1 039,64 €" at bounding box center [109, 127] width 108 height 7
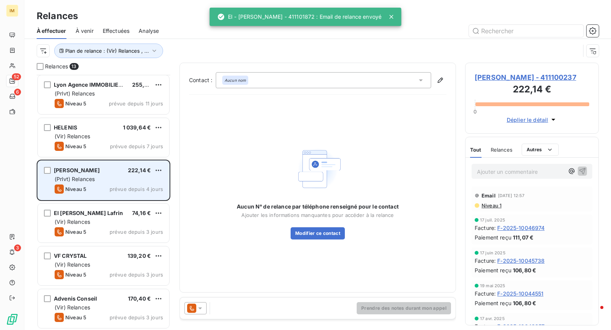
click at [96, 183] on div "[PERSON_NAME] 222,14 € (Prlvt) Relances Niveau 5 prévue depuis 4 jours" at bounding box center [103, 180] width 131 height 39
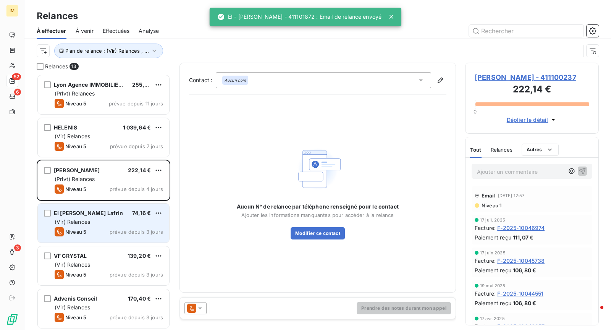
click at [92, 212] on div "EI [PERSON_NAME] Lafrin 74,16 €" at bounding box center [109, 213] width 108 height 7
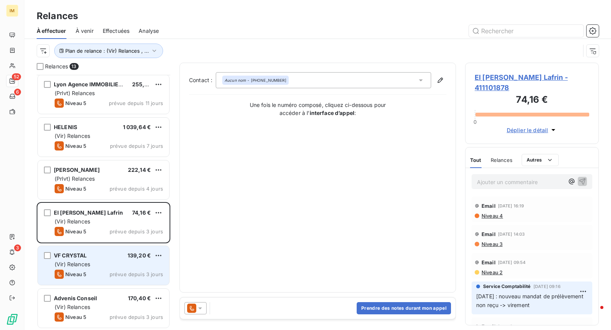
scroll to position [79, 0]
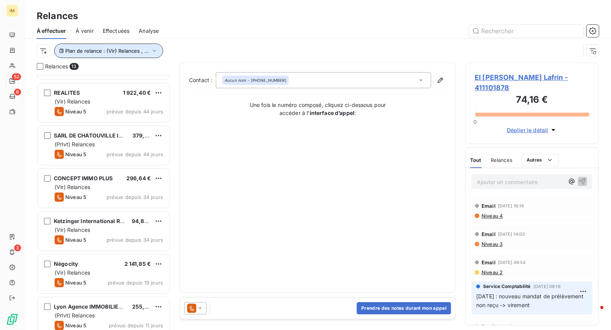
click at [110, 52] on span "Plan de relance : (Vir) Relances , ..." at bounding box center [107, 51] width 84 height 6
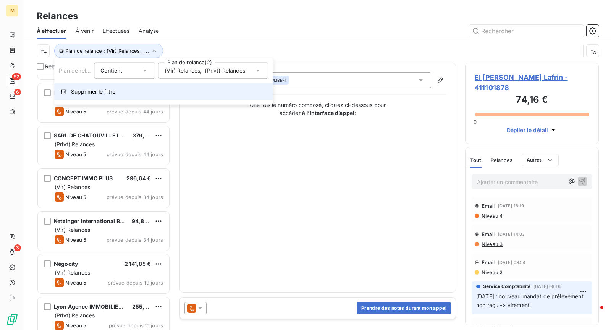
click at [83, 86] on button "Supprimer le filtre" at bounding box center [163, 91] width 219 height 17
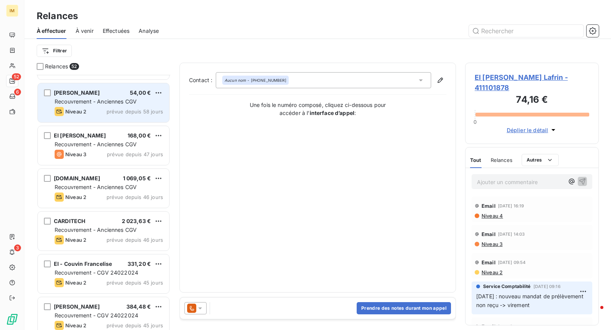
click at [83, 84] on div "[PERSON_NAME] 54,00 € Recouvrement - Anciennes CGV Niveau 2 prévue depuis 58 jo…" at bounding box center [103, 102] width 131 height 39
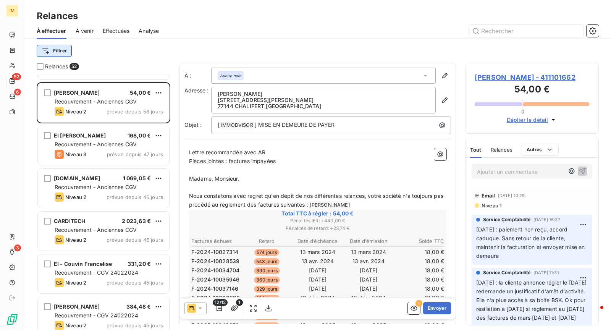
click at [70, 54] on html "IM 52 6 3 Relances À effectuer À venir Effectuées Analyse Filtrer Relances 52 O…" at bounding box center [305, 165] width 611 height 330
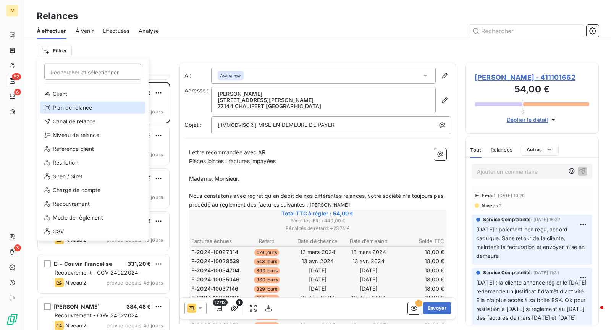
click at [81, 102] on div "Plan de relance" at bounding box center [93, 108] width 106 height 12
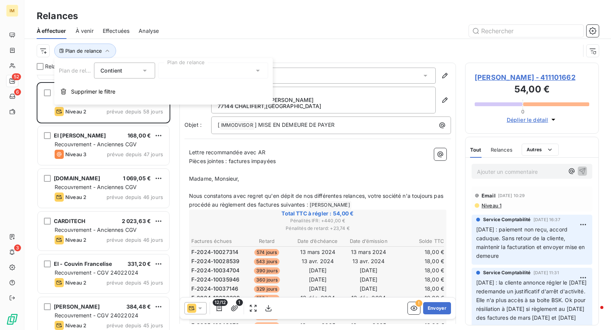
click at [187, 67] on div at bounding box center [213, 71] width 110 height 16
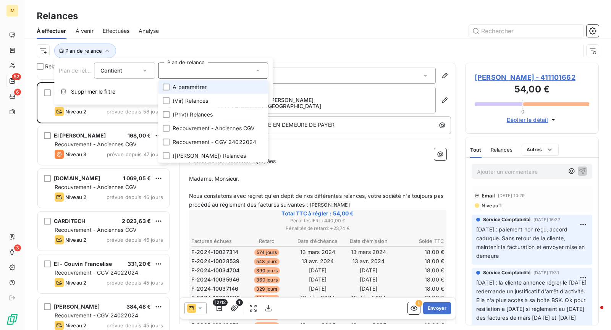
click at [186, 84] on span "A paramétrer" at bounding box center [190, 87] width 34 height 8
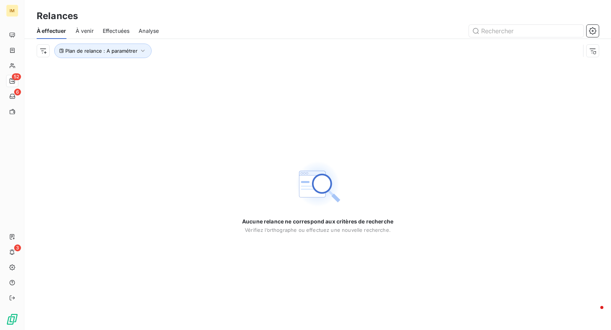
click at [111, 160] on div "Aucune relance ne correspond aux critères de recherche [PERSON_NAME] l’orthogra…" at bounding box center [317, 196] width 587 height 267
click at [114, 51] on span "Plan de relance : A paramétrer" at bounding box center [101, 51] width 72 height 6
click at [177, 69] on span "A paramétrer" at bounding box center [182, 71] width 34 height 8
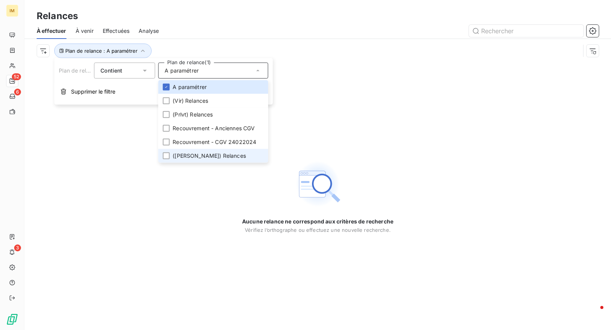
click at [180, 159] on span "([PERSON_NAME]) Relances" at bounding box center [209, 156] width 73 height 8
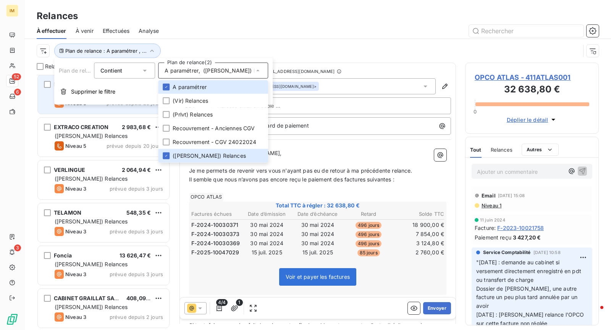
scroll to position [130, 0]
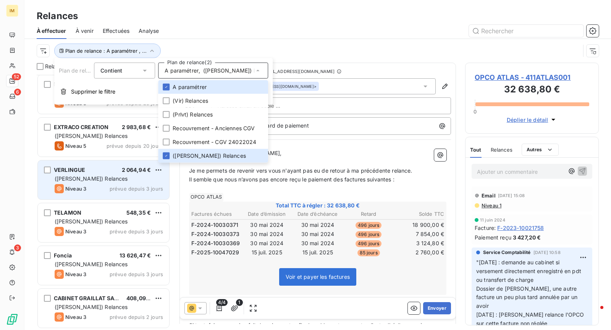
click at [111, 173] on div "VERLINGUE 2 064,94 €" at bounding box center [109, 170] width 108 height 7
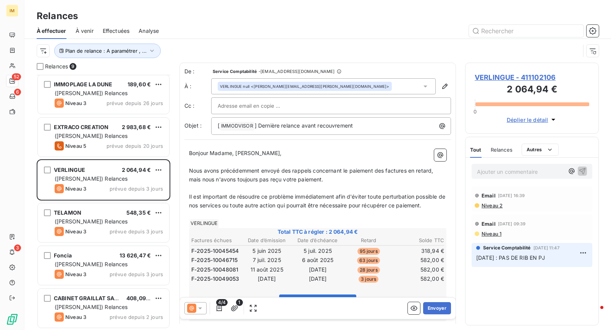
click at [199, 307] on icon at bounding box center [200, 308] width 8 height 8
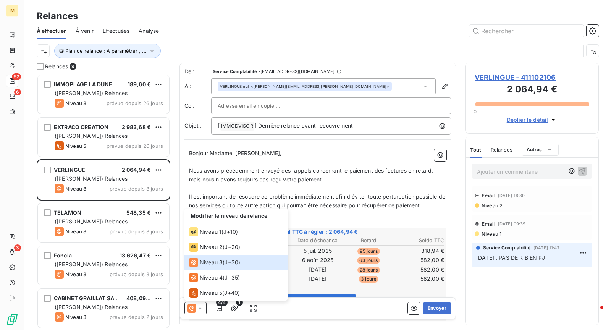
click at [337, 104] on div at bounding box center [331, 105] width 227 height 11
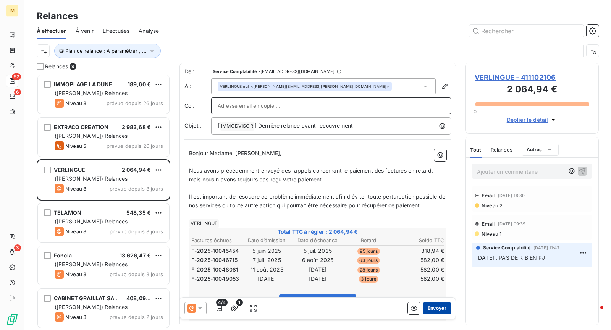
click at [438, 310] on button "Envoyer" at bounding box center [437, 308] width 28 height 12
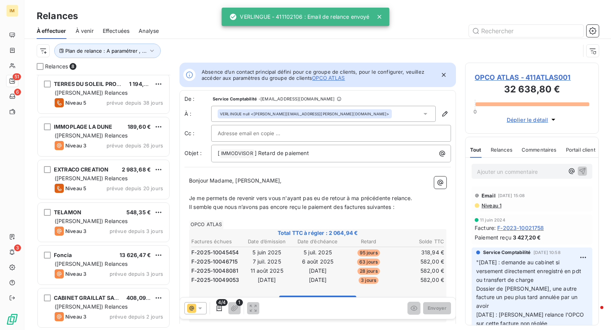
scroll to position [87, 0]
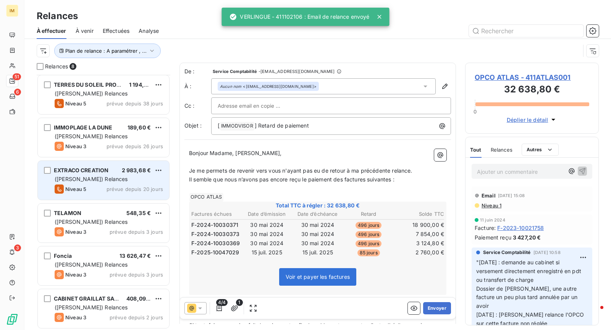
click at [110, 175] on div "([PERSON_NAME]) Relances" at bounding box center [109, 179] width 108 height 8
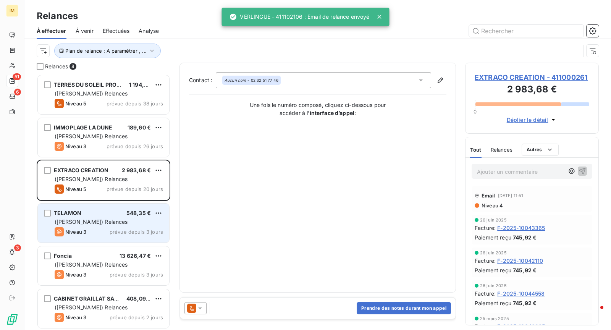
click at [98, 214] on div "TELAMON 548,35 €" at bounding box center [109, 213] width 108 height 7
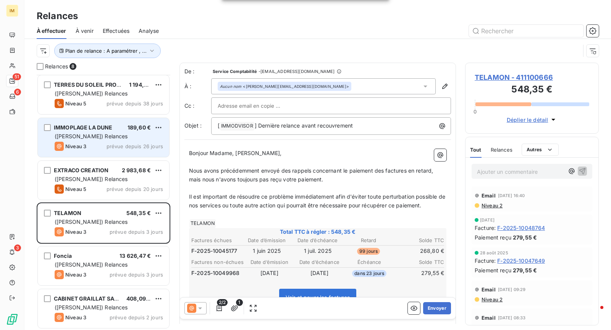
click at [94, 134] on span "([PERSON_NAME]) Relances" at bounding box center [91, 136] width 73 height 6
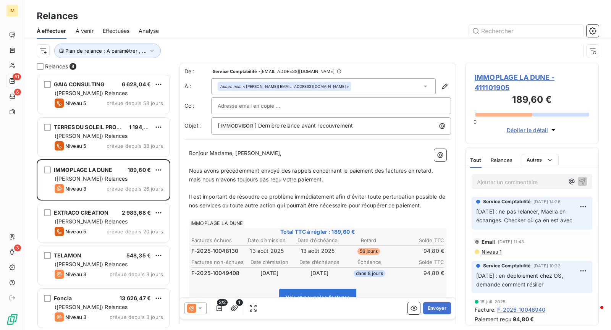
click at [282, 99] on div at bounding box center [331, 105] width 240 height 17
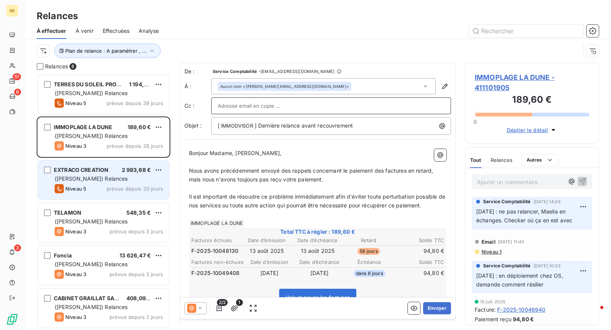
scroll to position [87, 0]
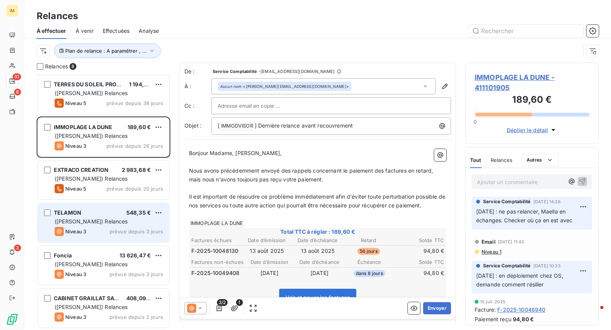
click at [138, 222] on div "([PERSON_NAME]) Relances" at bounding box center [109, 222] width 108 height 8
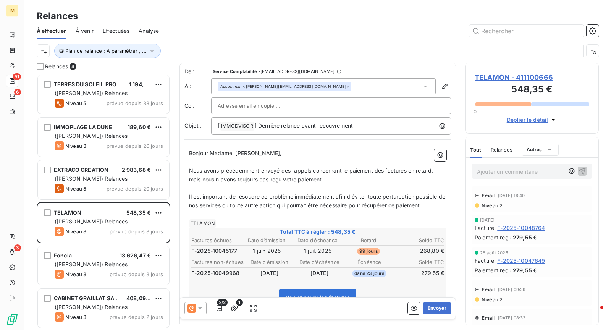
click at [266, 100] on input "text" at bounding box center [259, 105] width 82 height 11
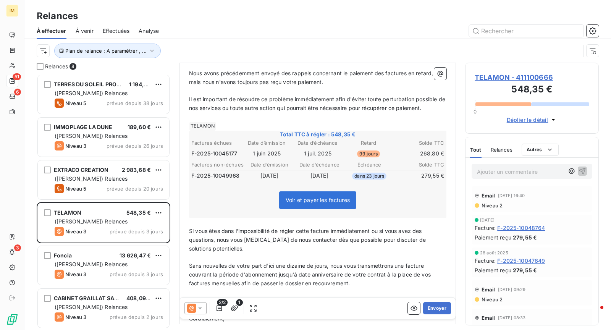
scroll to position [143, 0]
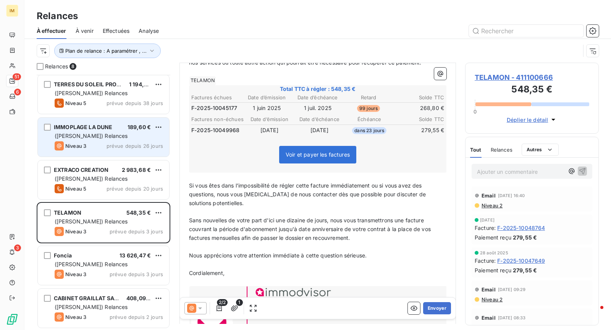
click at [106, 128] on span "IMMOPLAGE LA DUNE" at bounding box center [83, 127] width 59 height 6
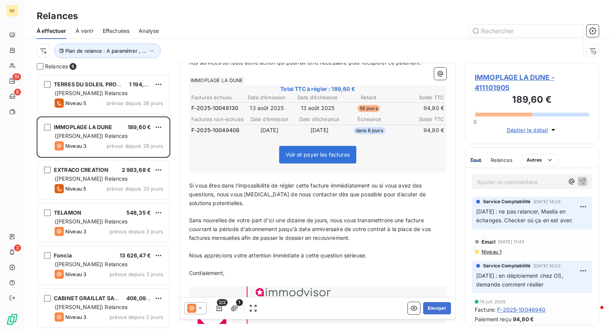
scroll to position [115, 0]
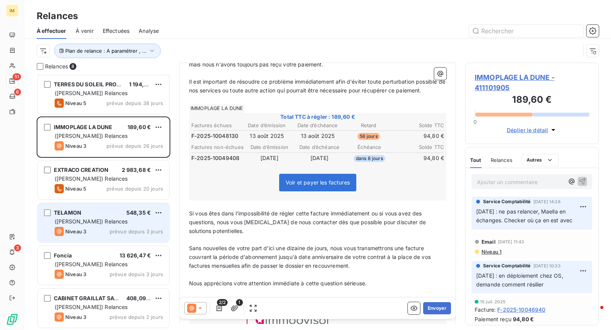
click at [97, 208] on div "TELAMON 548,35 € ([PERSON_NAME]) Relances Niveau 3 prévue depuis 3 jours" at bounding box center [103, 222] width 131 height 39
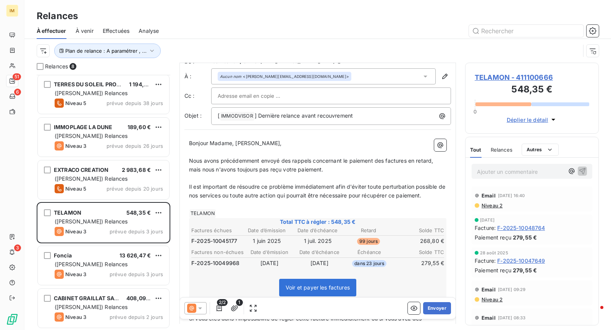
scroll to position [18, 0]
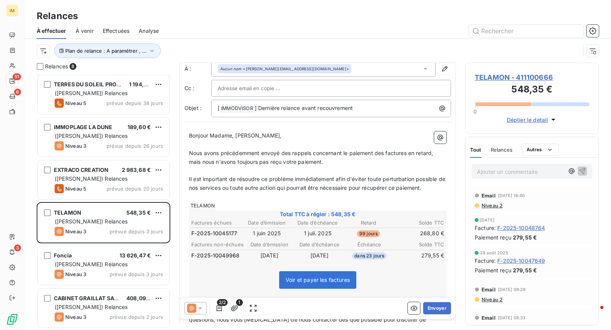
click at [260, 94] on div at bounding box center [331, 88] width 240 height 17
click at [345, 89] on input "text" at bounding box center [331, 88] width 227 height 11
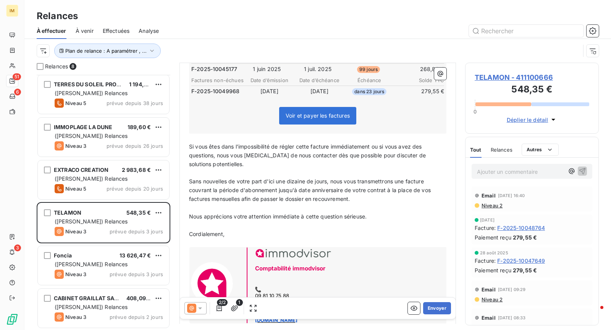
scroll to position [191, 0]
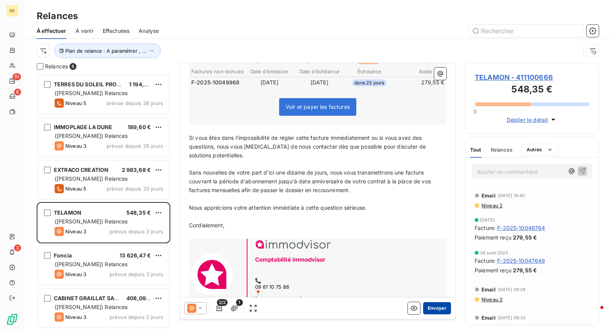
click at [440, 308] on button "Envoyer" at bounding box center [437, 308] width 28 height 12
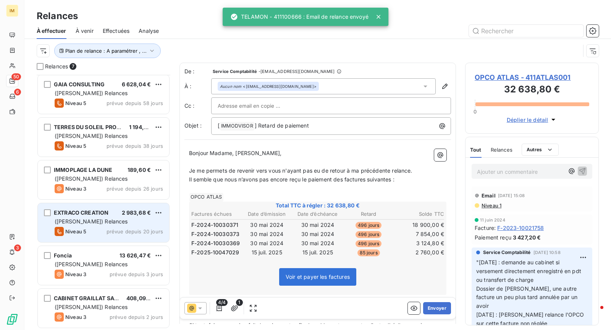
scroll to position [44, 0]
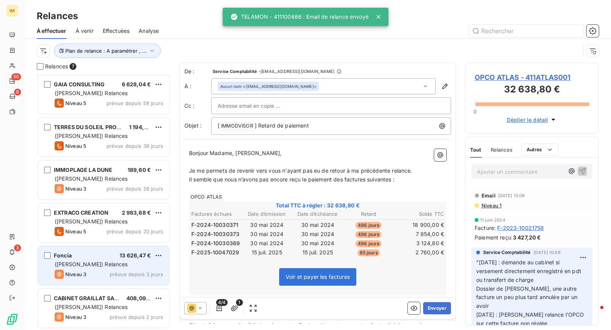
click at [97, 265] on span "([PERSON_NAME]) Relances" at bounding box center [91, 264] width 73 height 6
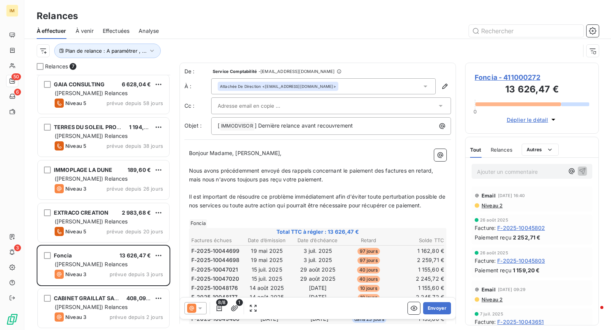
click at [264, 107] on input "text" at bounding box center [259, 105] width 82 height 11
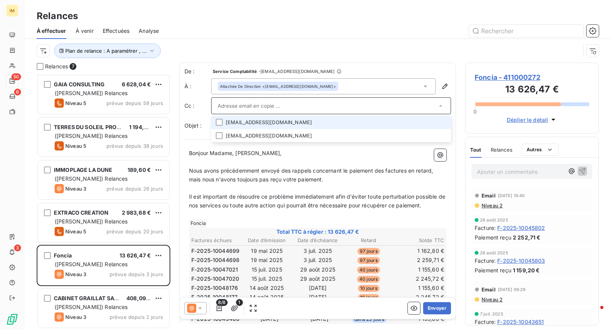
click at [344, 123] on li "[EMAIL_ADDRESS][DOMAIN_NAME]" at bounding box center [331, 122] width 240 height 13
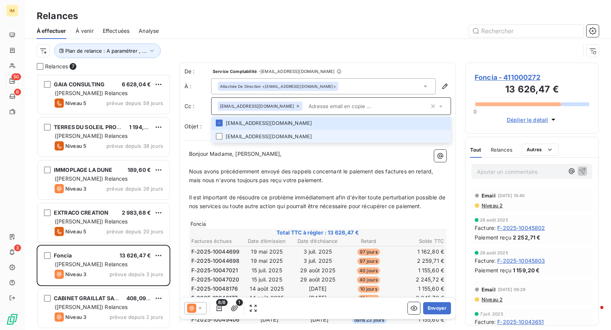
click at [405, 140] on li "[EMAIL_ADDRESS][DOMAIN_NAME]" at bounding box center [331, 136] width 240 height 13
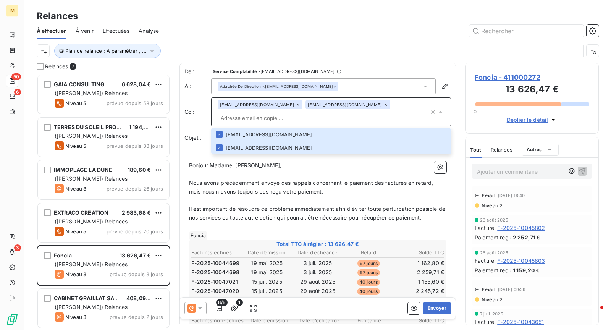
click at [298, 183] on p "Nous avons précédemment envoyé des rappels concernant le paiement des factures …" at bounding box center [317, 188] width 257 height 18
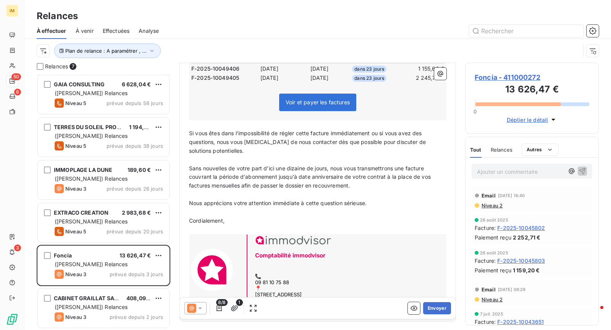
scroll to position [267, 0]
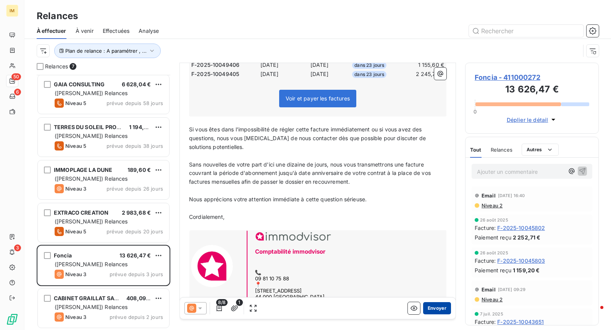
click at [431, 310] on button "Envoyer" at bounding box center [437, 308] width 28 height 12
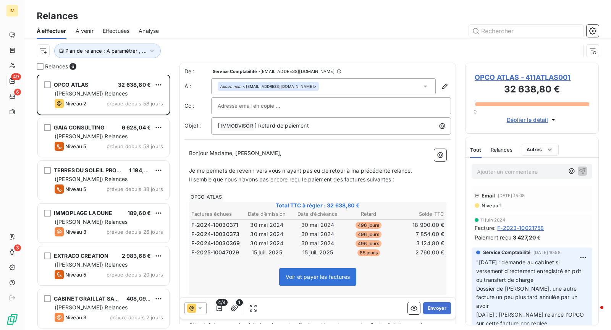
scroll to position [2, 0]
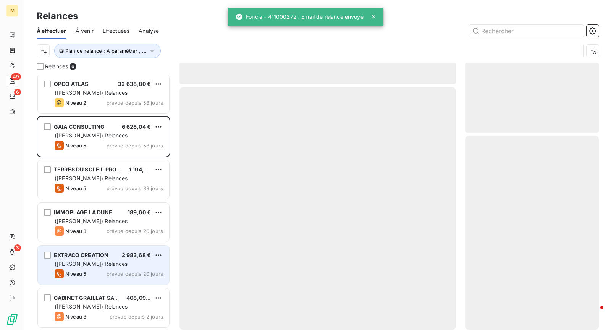
drag, startPoint x: 112, startPoint y: 270, endPoint x: 112, endPoint y: 276, distance: 5.4
click at [112, 271] on span "prévue depuis 20 jours" at bounding box center [135, 274] width 57 height 6
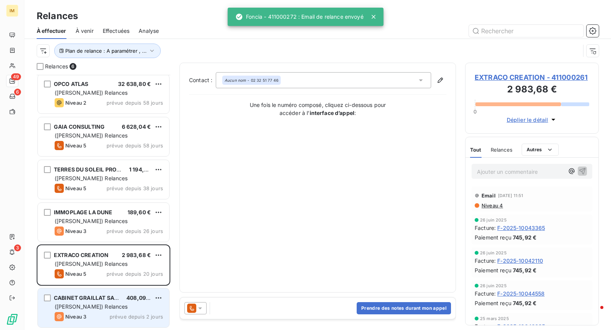
click at [108, 301] on span "CABINET GRAILLAT SARL" at bounding box center [87, 298] width 67 height 6
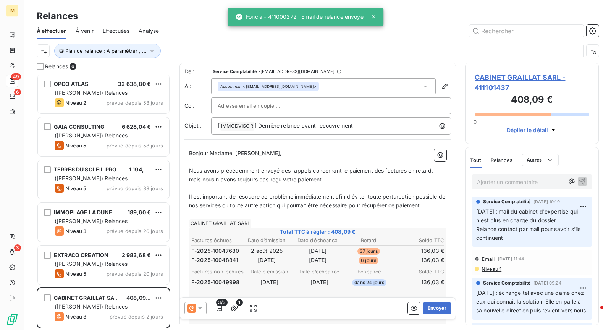
click at [258, 105] on input "text" at bounding box center [259, 105] width 82 height 11
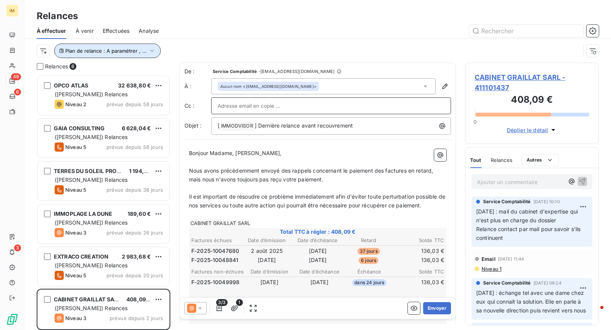
click at [133, 49] on span "Plan de relance : A paramétrer , ..." at bounding box center [105, 51] width 81 height 6
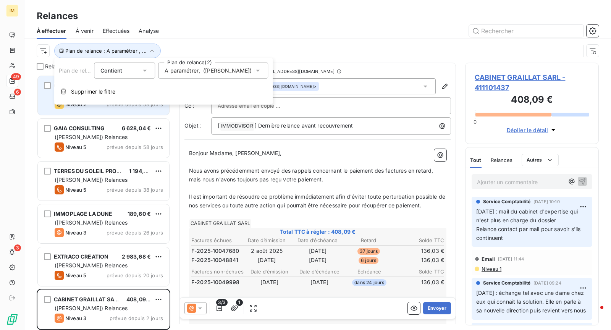
click at [97, 99] on button "Supprimer le filtre" at bounding box center [163, 91] width 219 height 17
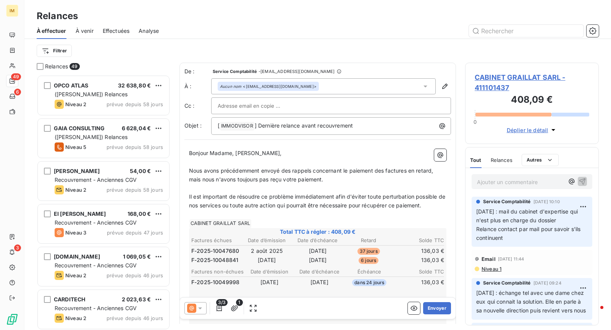
click at [236, 13] on div "Relances" at bounding box center [317, 16] width 587 height 14
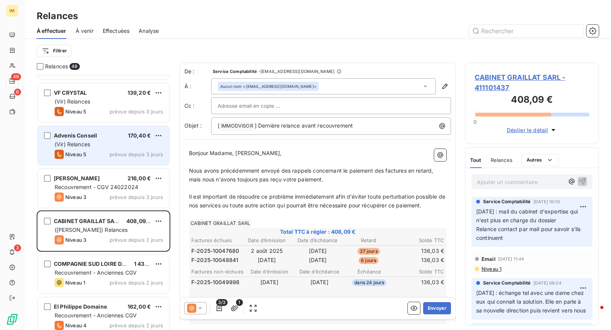
scroll to position [1841, 0]
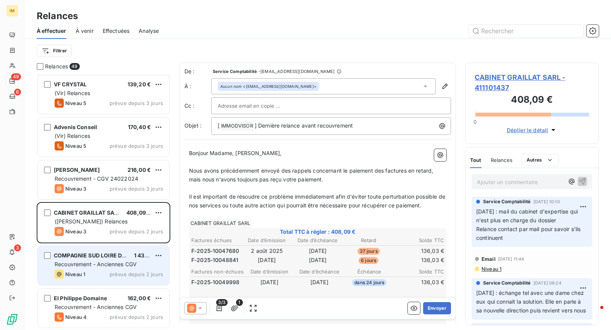
click at [119, 272] on span "prévue depuis 2 jours" at bounding box center [136, 274] width 53 height 6
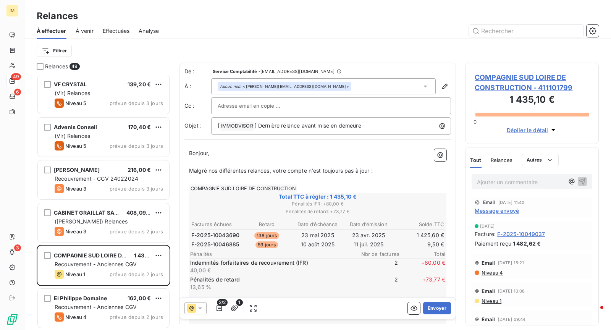
click at [223, 11] on div "Relances" at bounding box center [317, 16] width 587 height 14
